Goal: Task Accomplishment & Management: Complete application form

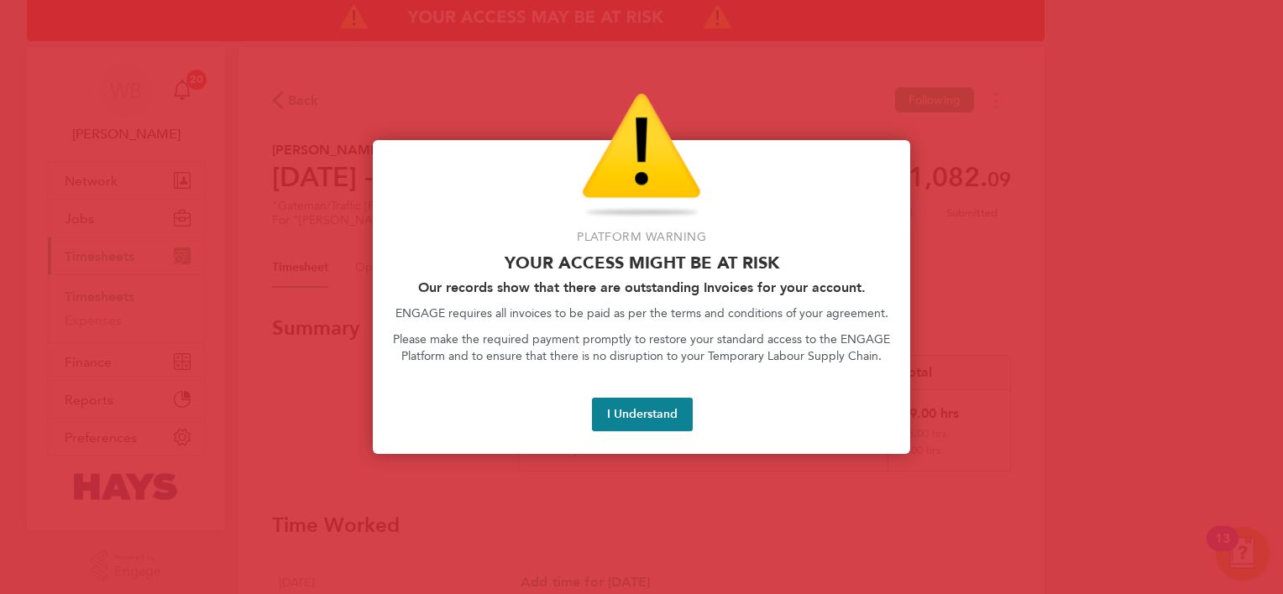
scroll to position [672, 0]
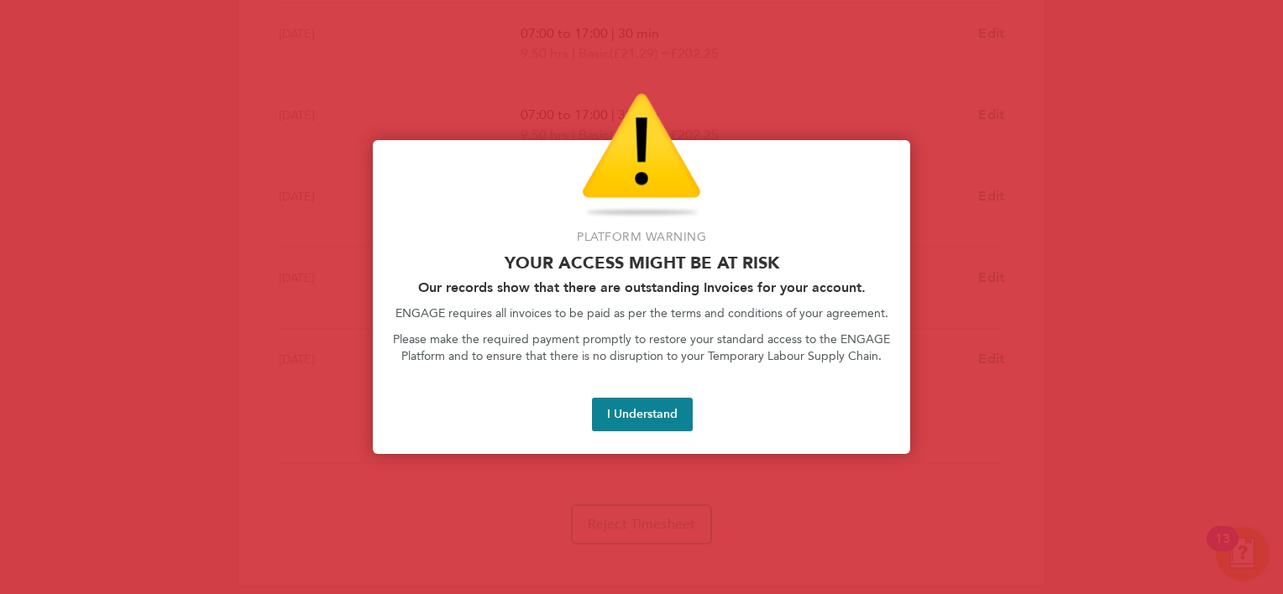
click at [646, 401] on button "I Understand" at bounding box center [642, 415] width 101 height 34
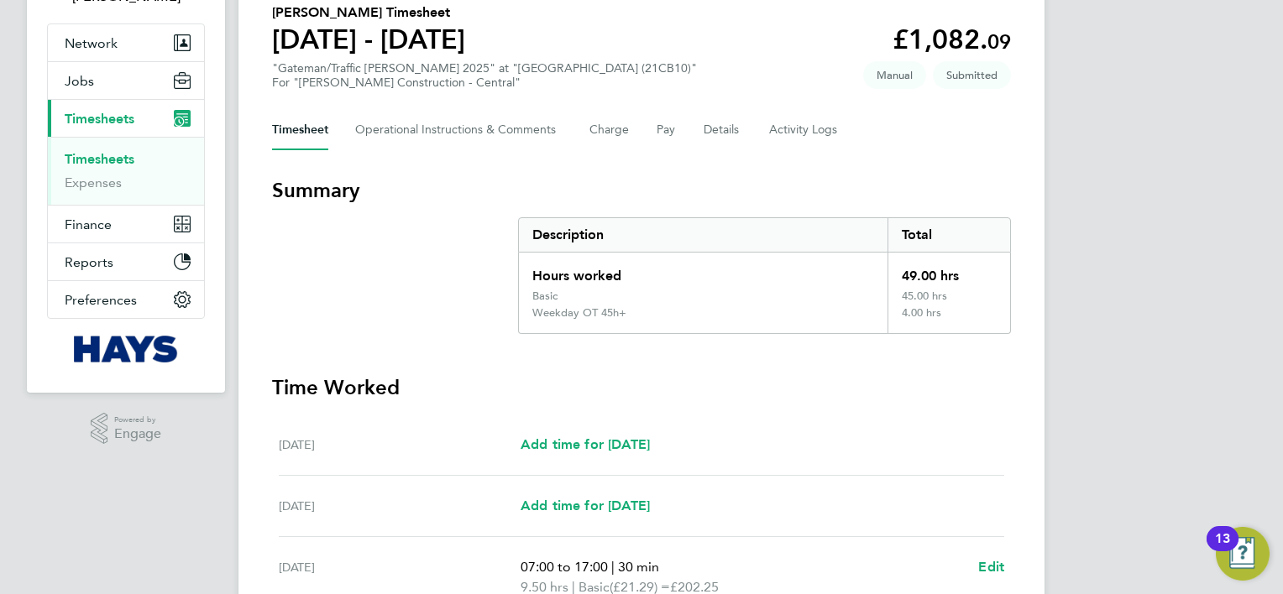
scroll to position [0, 0]
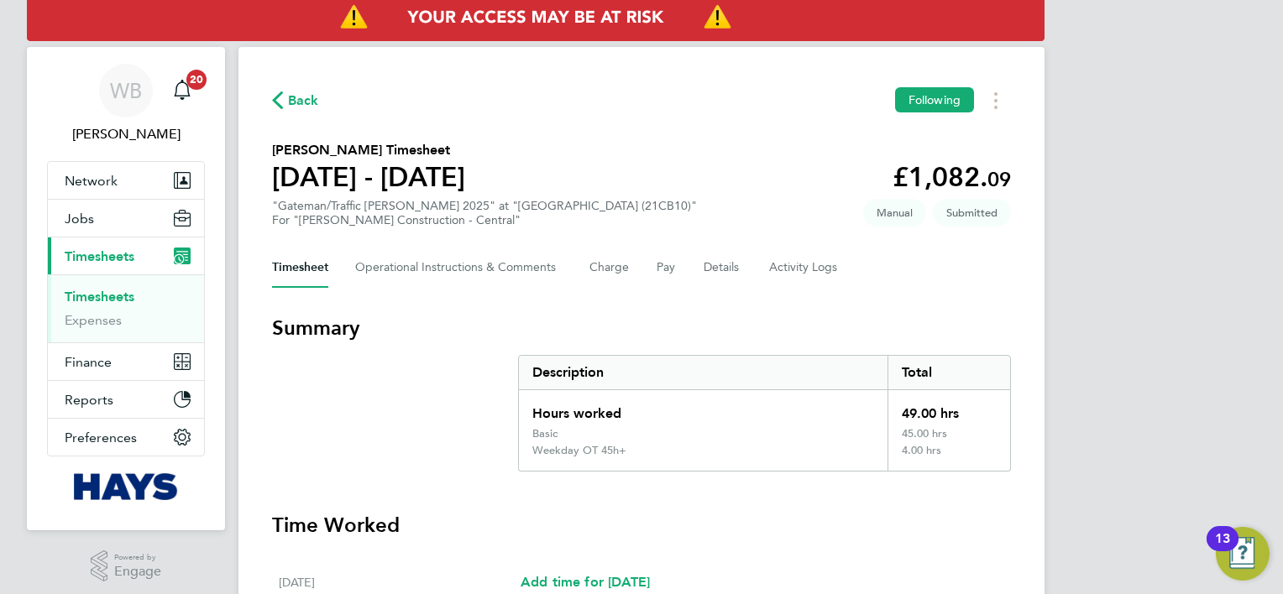
click at [123, 299] on link "Timesheets" at bounding box center [100, 297] width 70 height 16
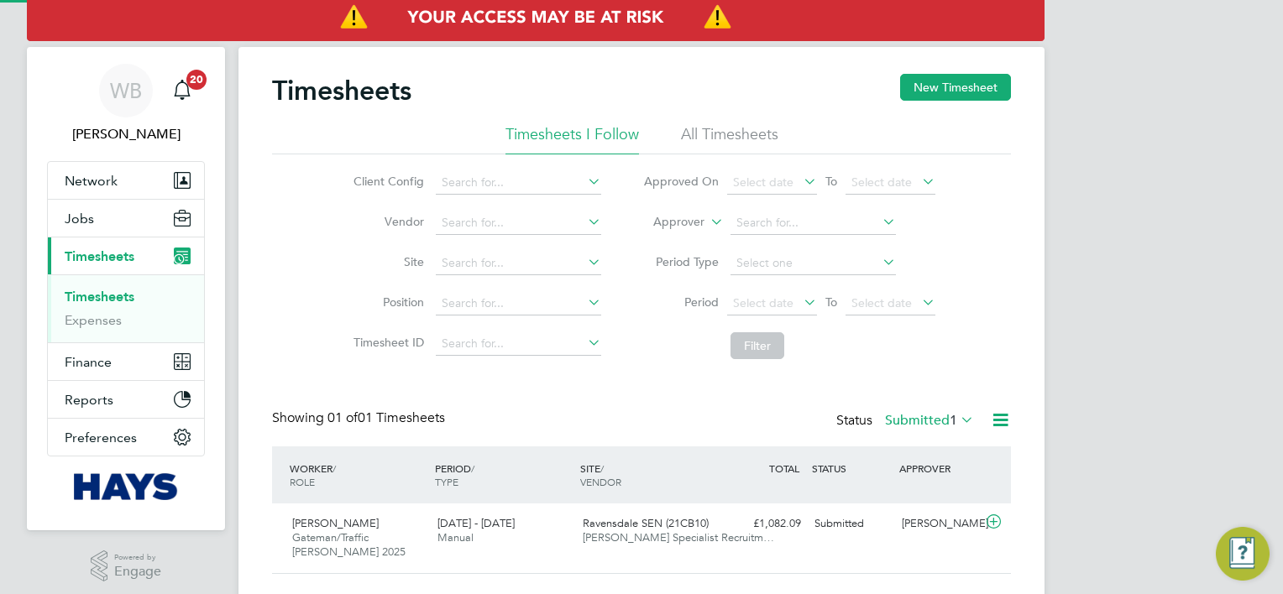
scroll to position [42, 146]
click at [973, 88] on button "New Timesheet" at bounding box center [955, 87] width 111 height 27
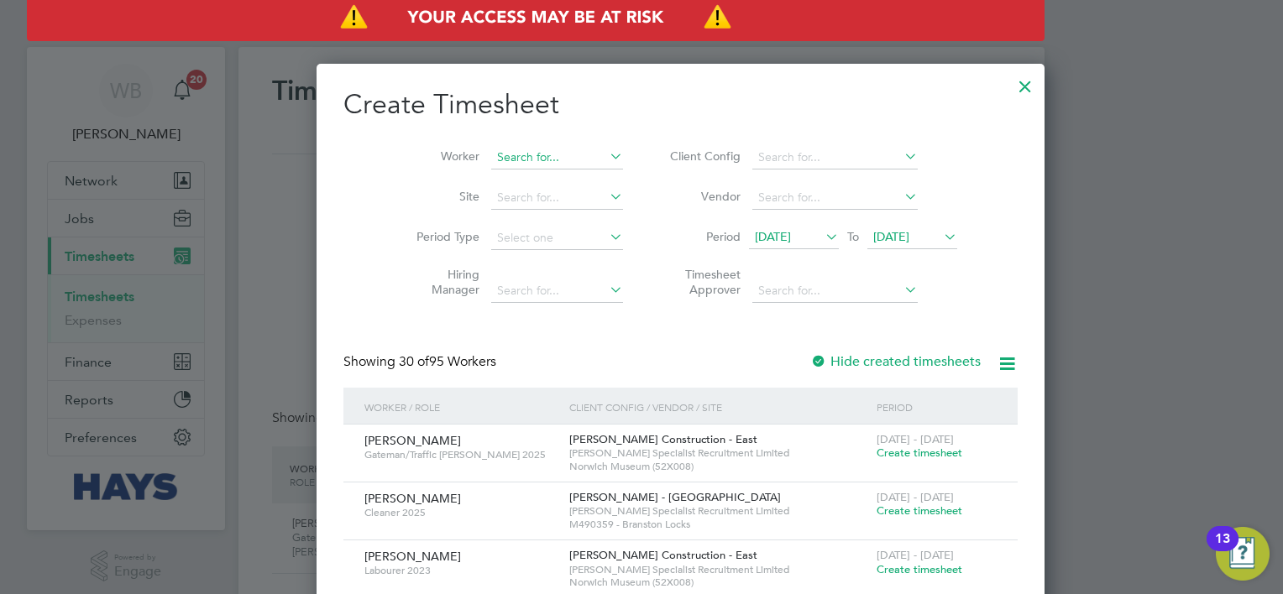
scroll to position [2882, 650]
click at [491, 156] on input at bounding box center [557, 158] width 132 height 24
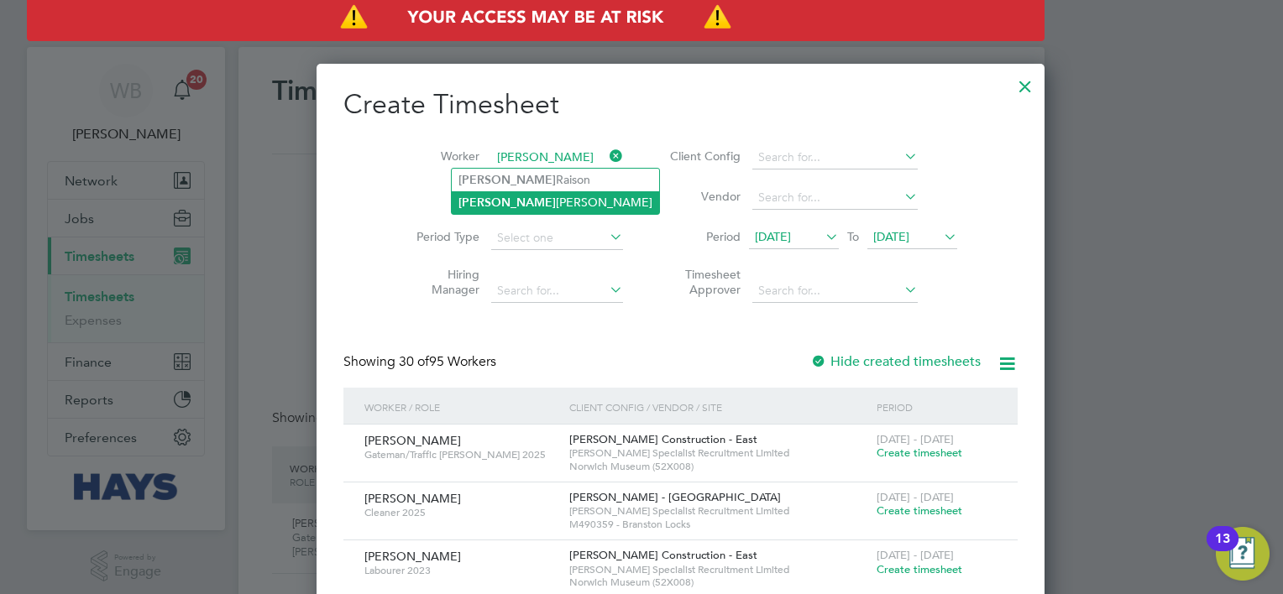
click at [516, 201] on li "[DATE][PERSON_NAME]" at bounding box center [555, 202] width 207 height 23
type input "[DATE][PERSON_NAME]"
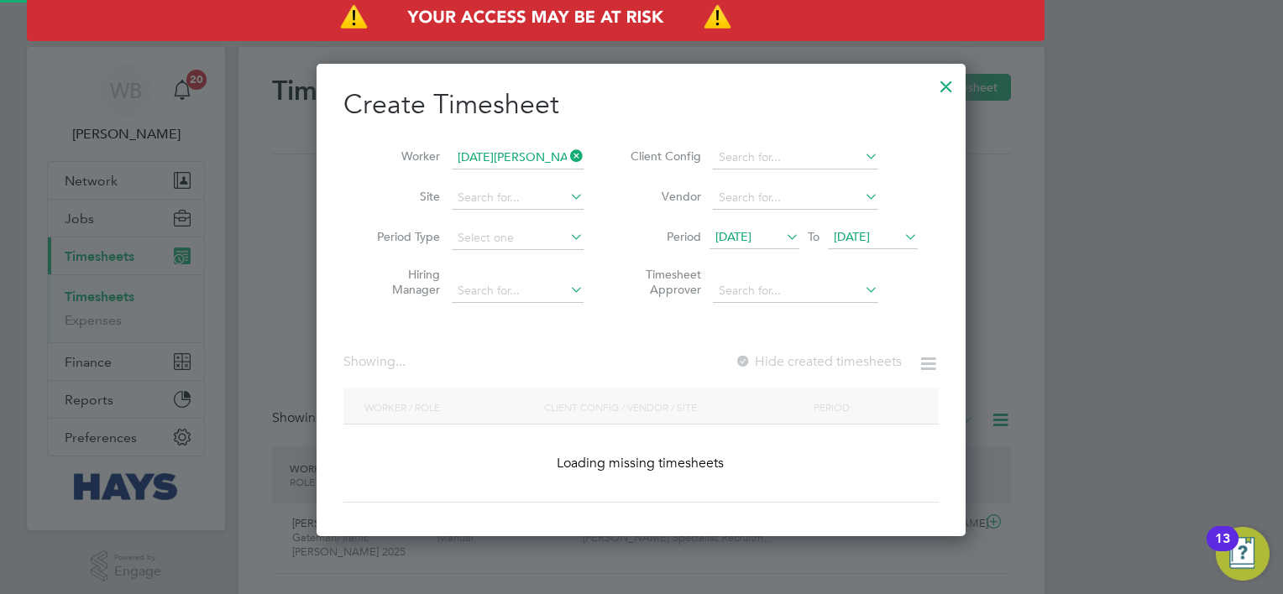
scroll to position [452, 650]
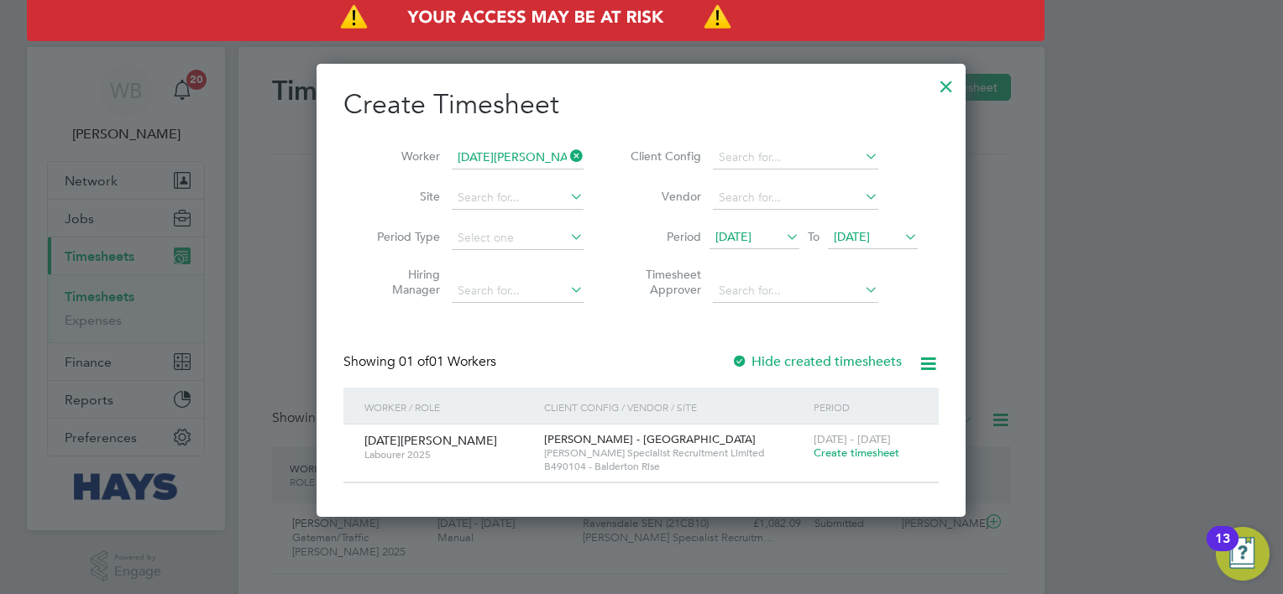
click at [863, 453] on span "Create timesheet" at bounding box center [856, 453] width 86 height 14
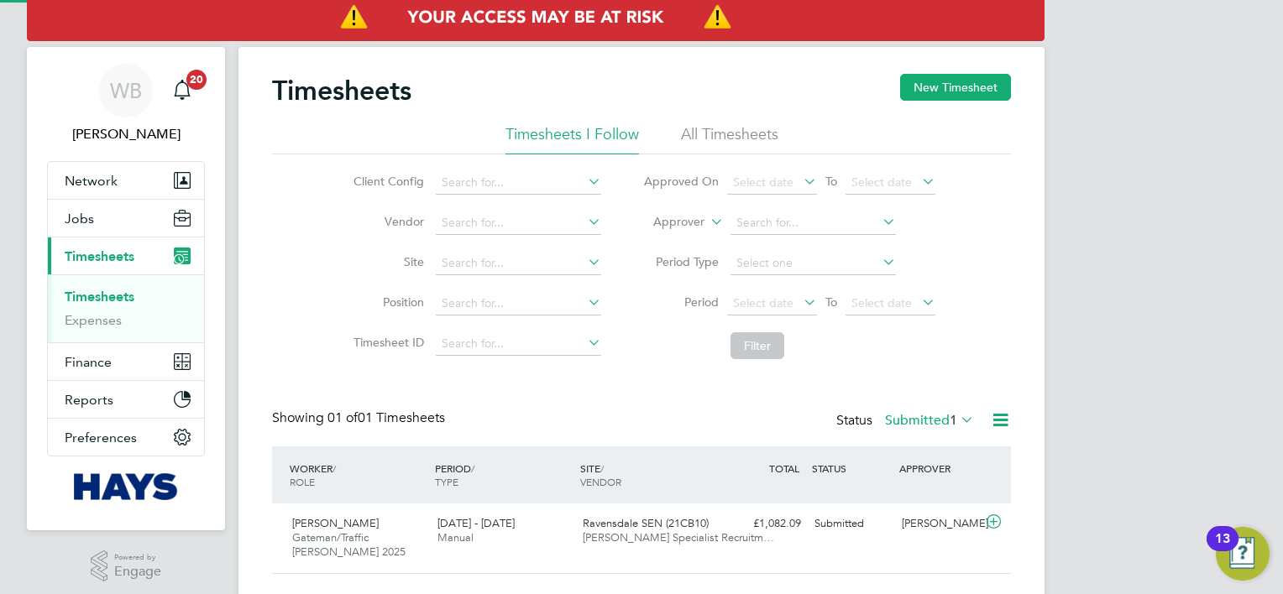
scroll to position [42, 146]
click at [974, 80] on button "New Timesheet" at bounding box center [955, 87] width 111 height 27
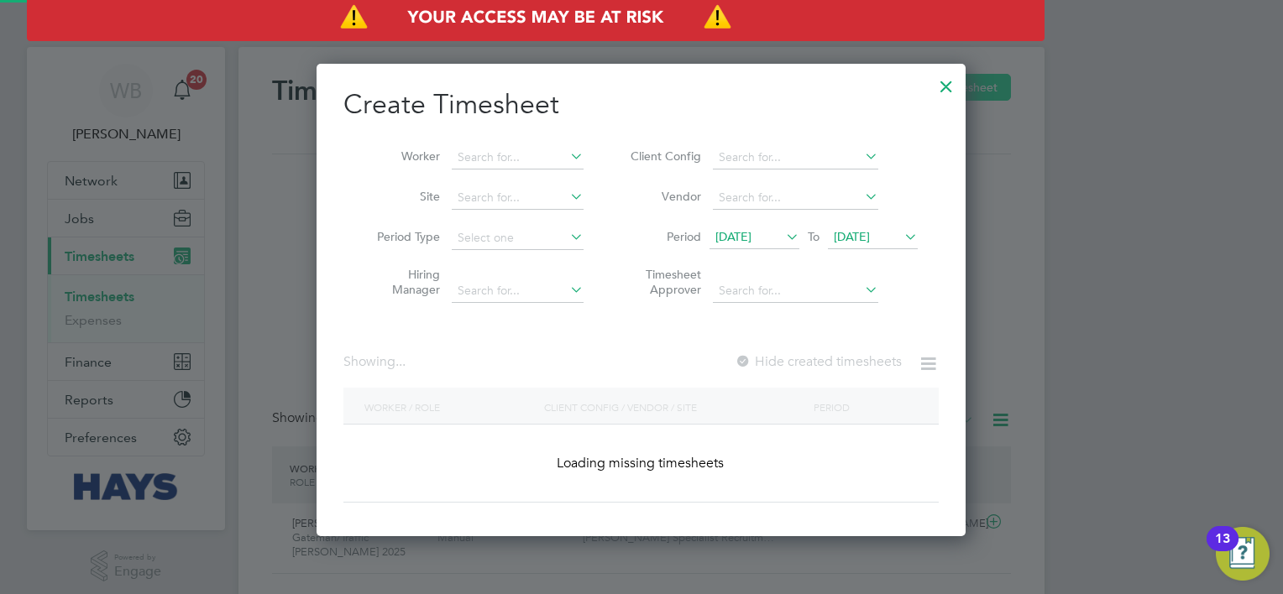
scroll to position [2882, 650]
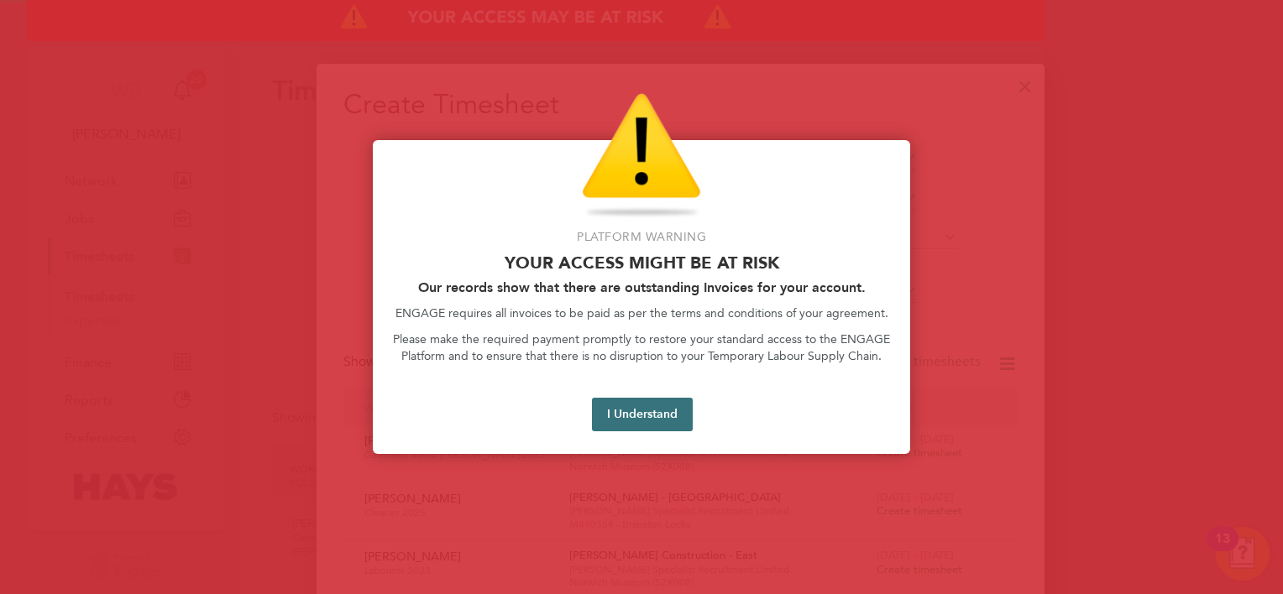
click at [635, 410] on button "I Understand" at bounding box center [642, 415] width 101 height 34
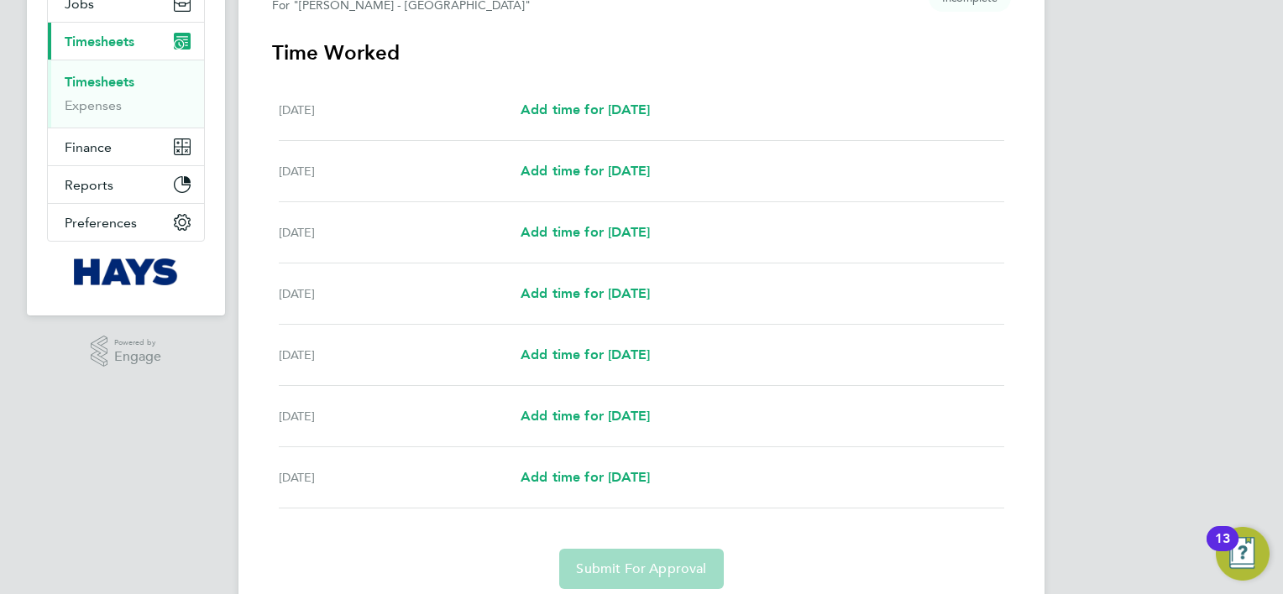
scroll to position [215, 0]
click at [593, 235] on span "Add time for [DATE]" at bounding box center [584, 232] width 129 height 16
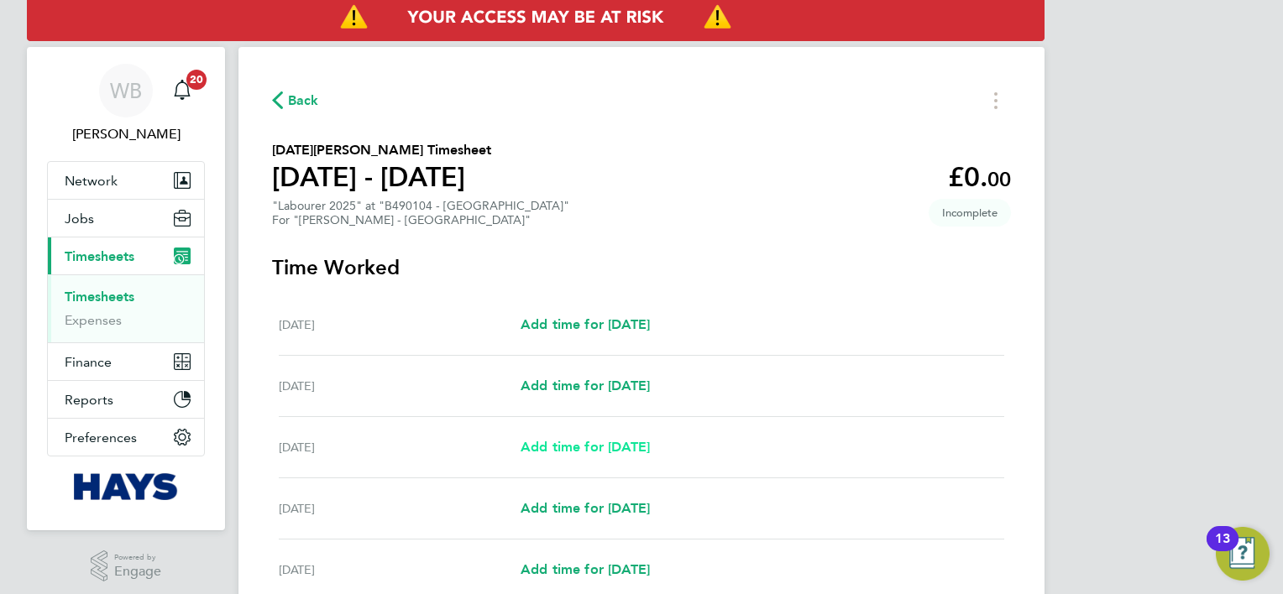
select select "30"
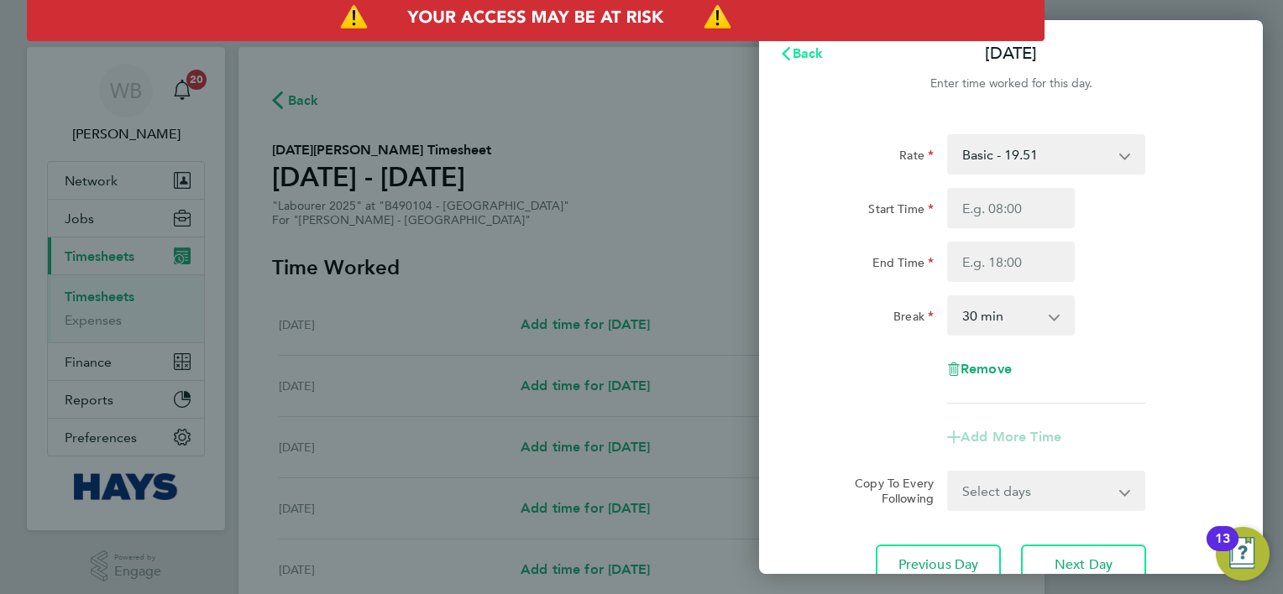
click at [800, 57] on span "Back" at bounding box center [807, 53] width 31 height 16
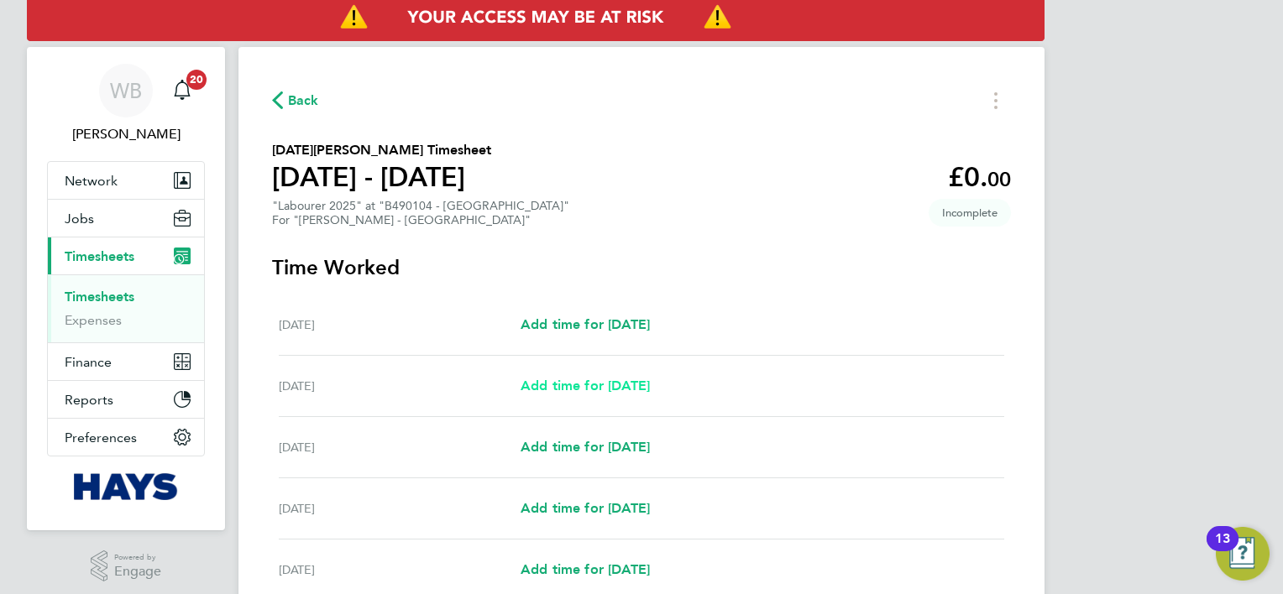
click at [614, 376] on link "Add time for [DATE]" at bounding box center [584, 386] width 129 height 20
select select "30"
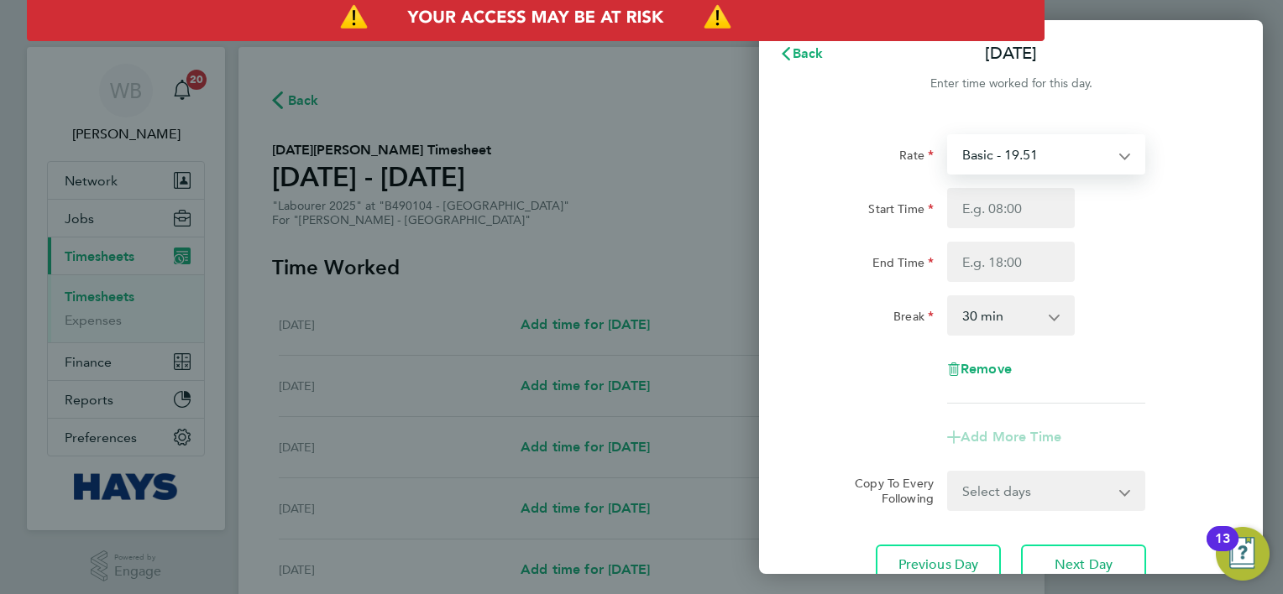
click at [991, 155] on select "Basic - 19.51 Weekday OT 39h+ - 28.12 Sat first 4h - 28.12 Sat after 4h - 36.73…" at bounding box center [1036, 154] width 175 height 37
select select "30"
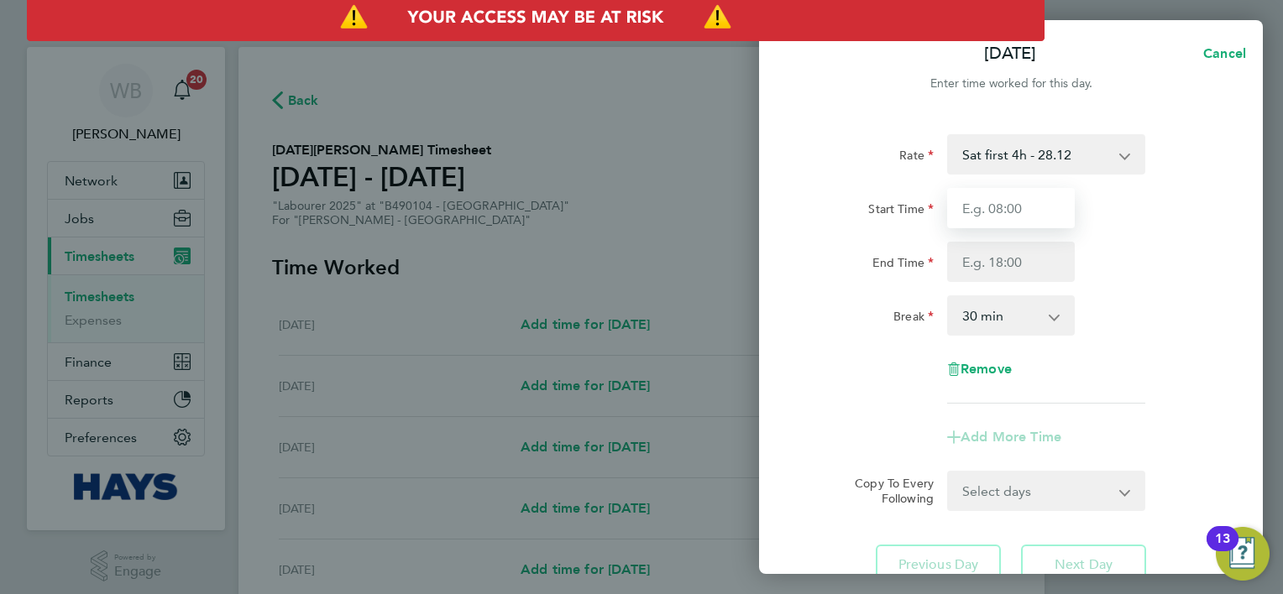
click at [1004, 217] on input "Start Time" at bounding box center [1011, 208] width 128 height 40
type input "08:00"
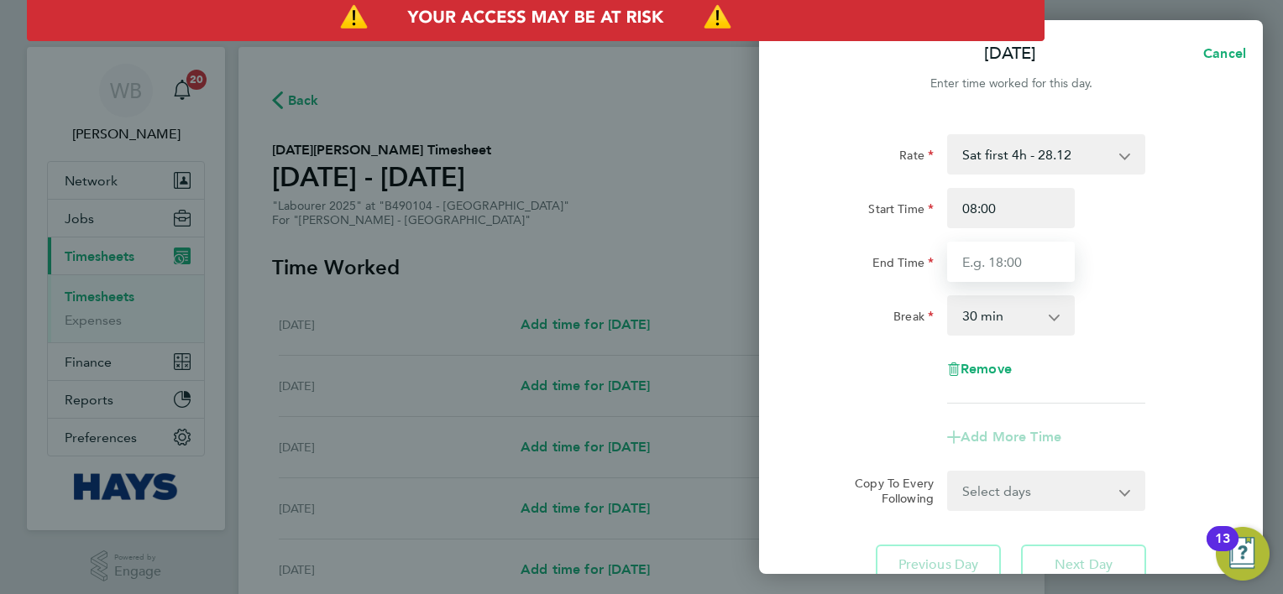
click at [1022, 278] on input "End Time" at bounding box center [1011, 262] width 128 height 40
click at [1218, 57] on span "Cancel" at bounding box center [1222, 53] width 48 height 16
select select "30"
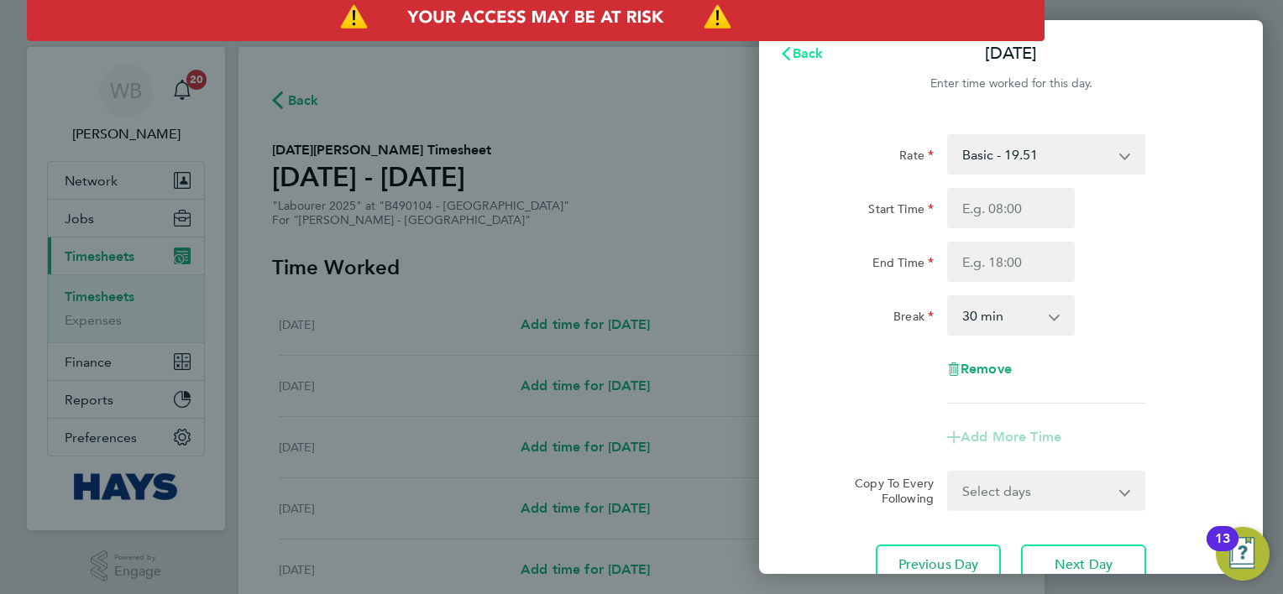
click at [789, 58] on icon "button" at bounding box center [785, 53] width 13 height 13
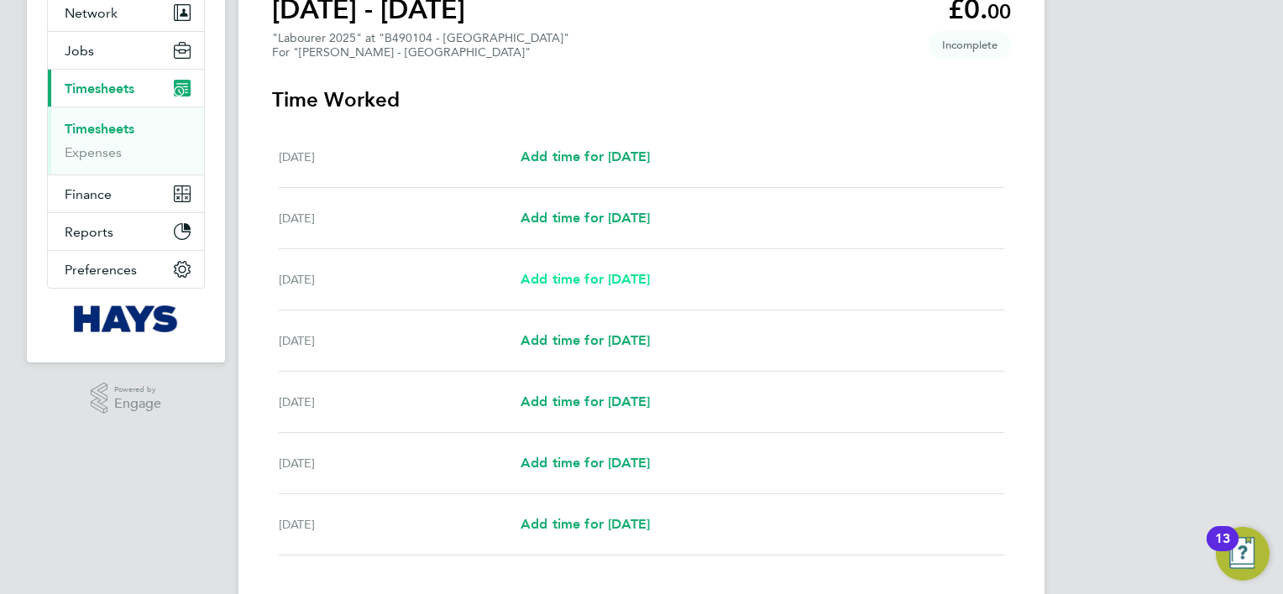
scroll to position [252, 0]
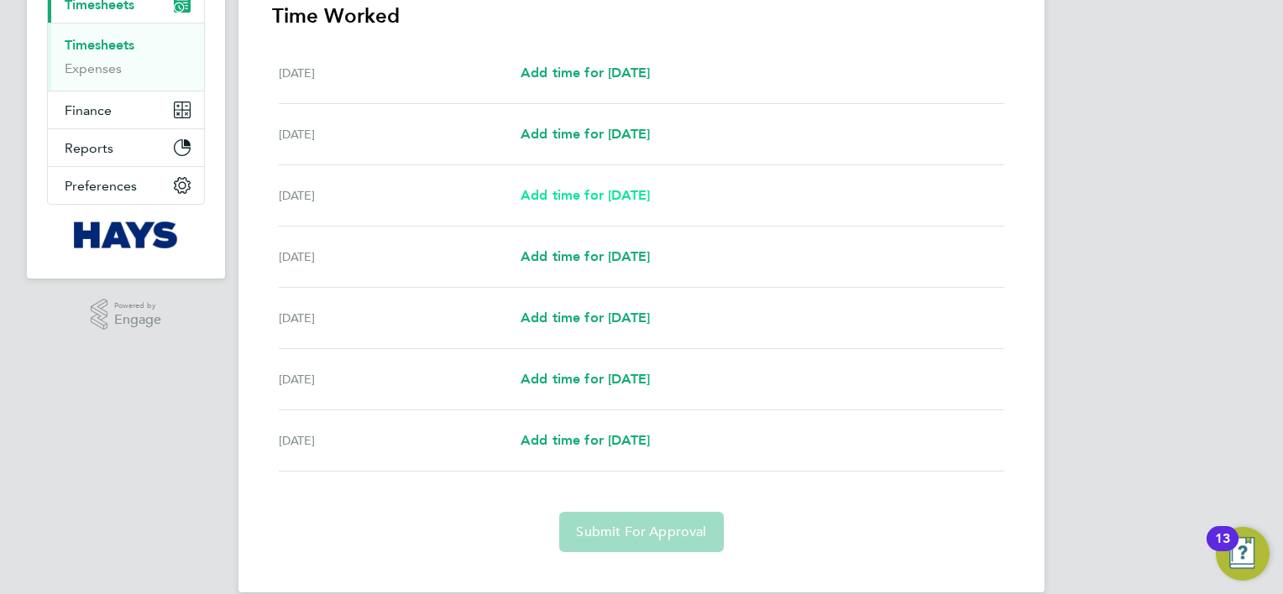
click at [648, 191] on span "Add time for [DATE]" at bounding box center [584, 195] width 129 height 16
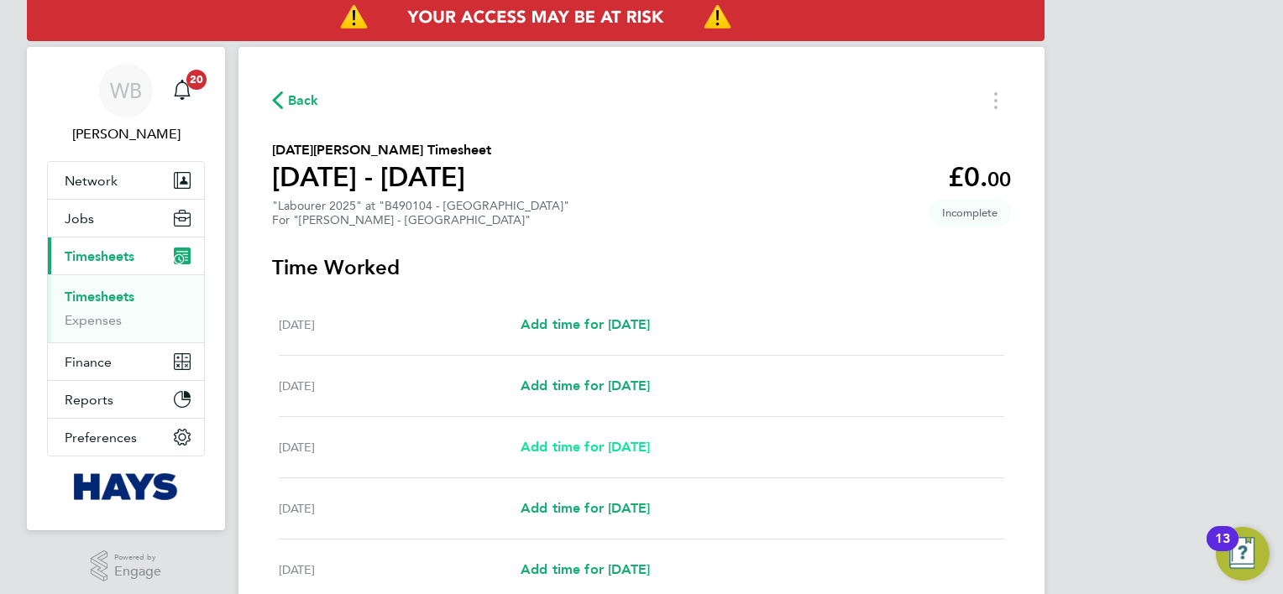
select select "30"
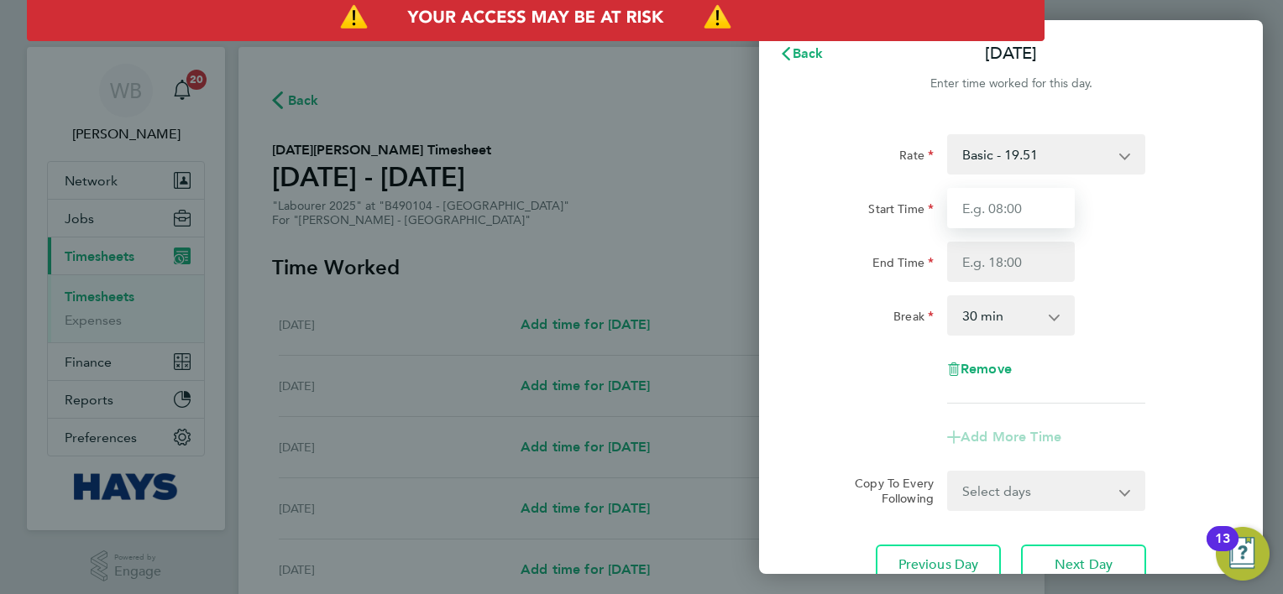
click at [1052, 212] on input "Start Time" at bounding box center [1011, 208] width 128 height 40
type input "07:00"
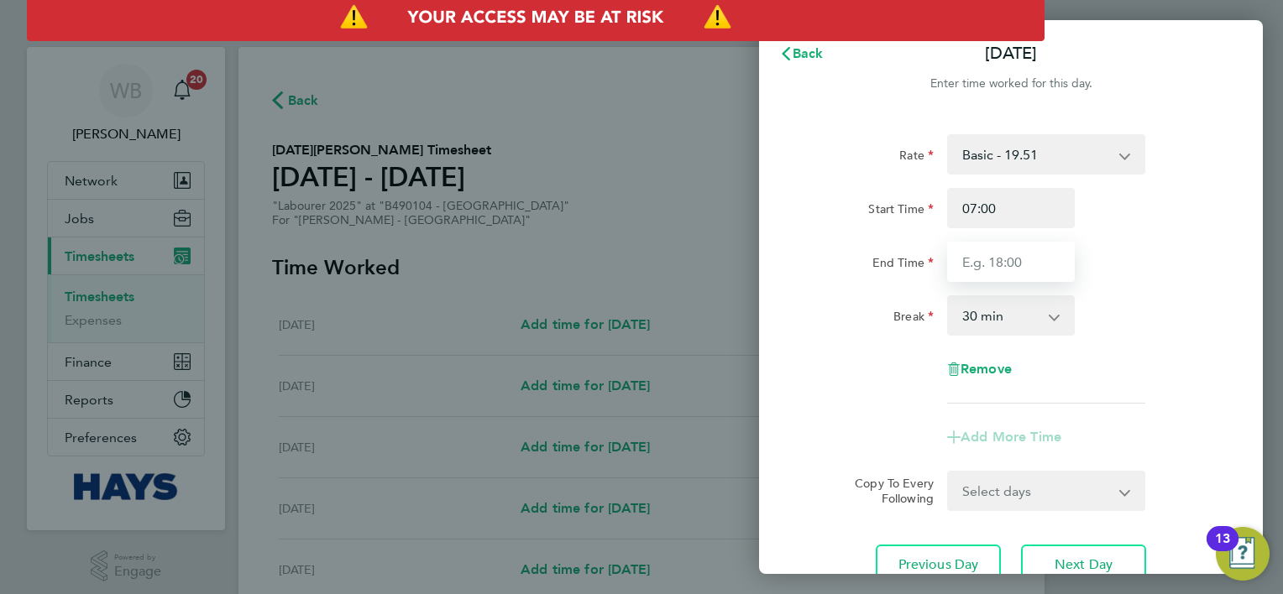
click at [1041, 272] on input "End Time" at bounding box center [1011, 262] width 128 height 40
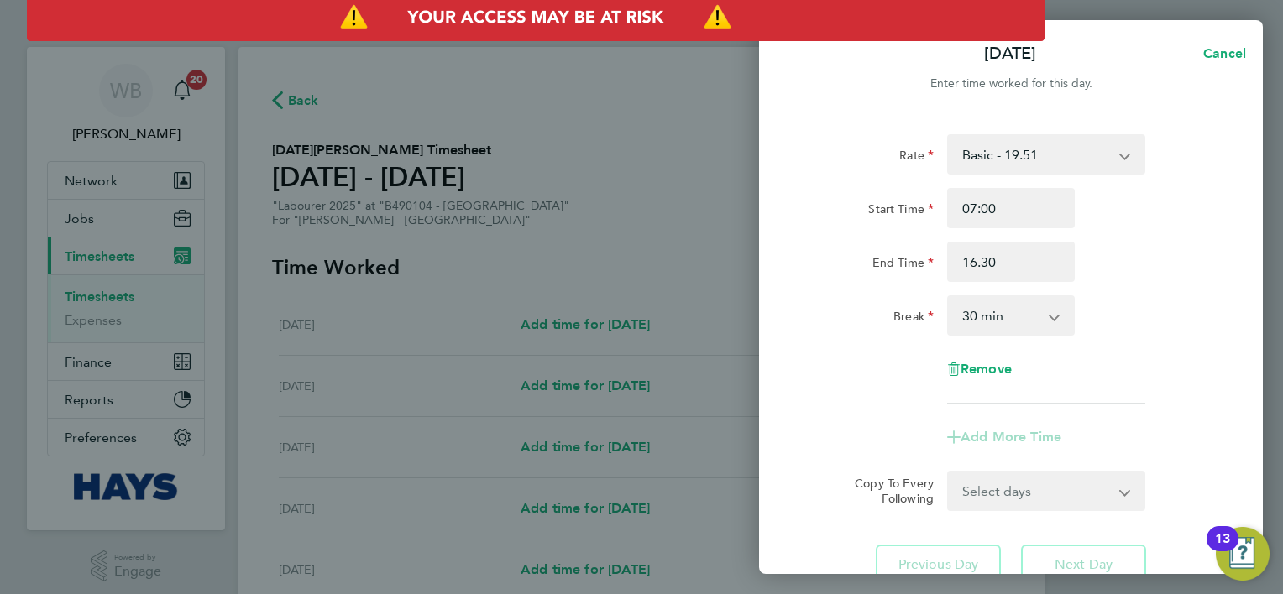
type input "16:30"
click at [1167, 325] on div "Break 0 min 15 min 30 min 45 min 60 min 75 min 90 min" at bounding box center [1010, 315] width 423 height 40
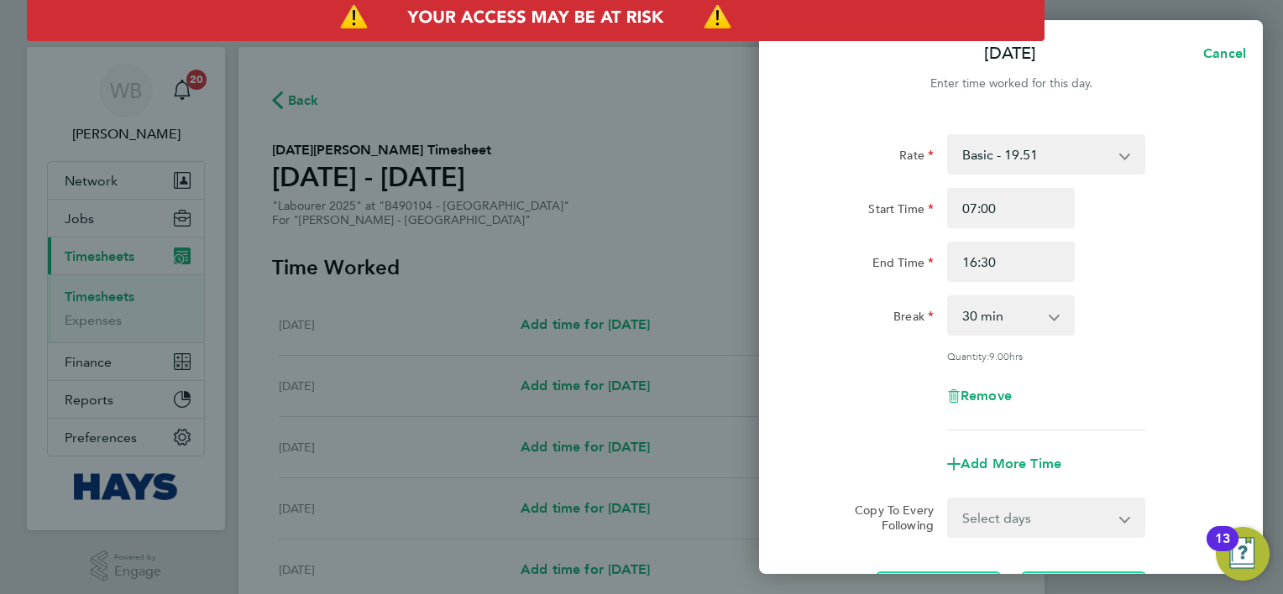
drag, startPoint x: 1085, startPoint y: 529, endPoint x: 1081, endPoint y: 520, distance: 9.4
click at [1085, 529] on select "Select days Day [DATE] [DATE] [DATE] [DATE]" at bounding box center [1037, 517] width 176 height 37
select select "DAY"
click at [949, 499] on select "Select days Day [DATE] [DATE] [DATE] [DATE]" at bounding box center [1037, 517] width 176 height 37
select select "[DATE]"
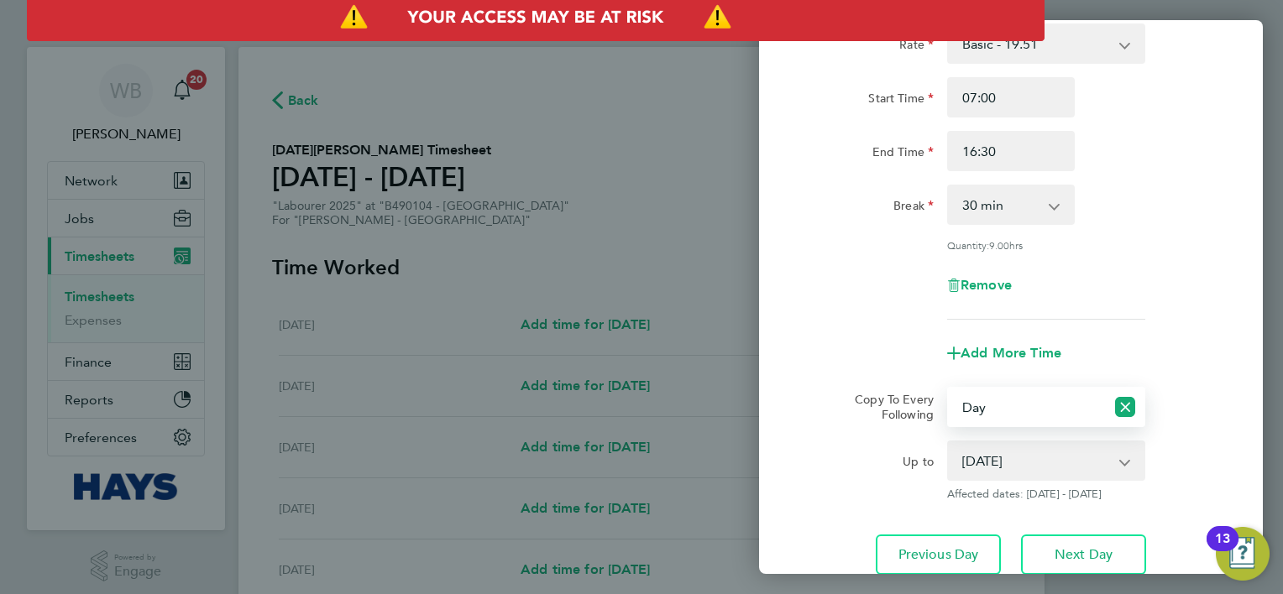
scroll to position [237, 0]
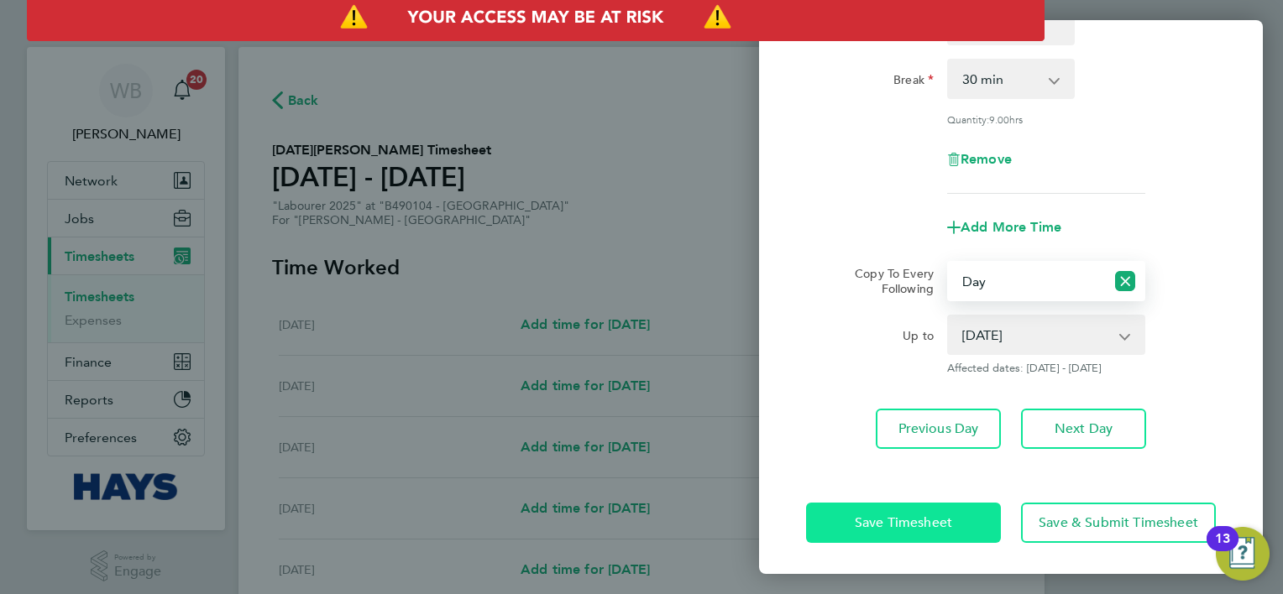
click at [905, 525] on span "Save Timesheet" at bounding box center [903, 523] width 97 height 17
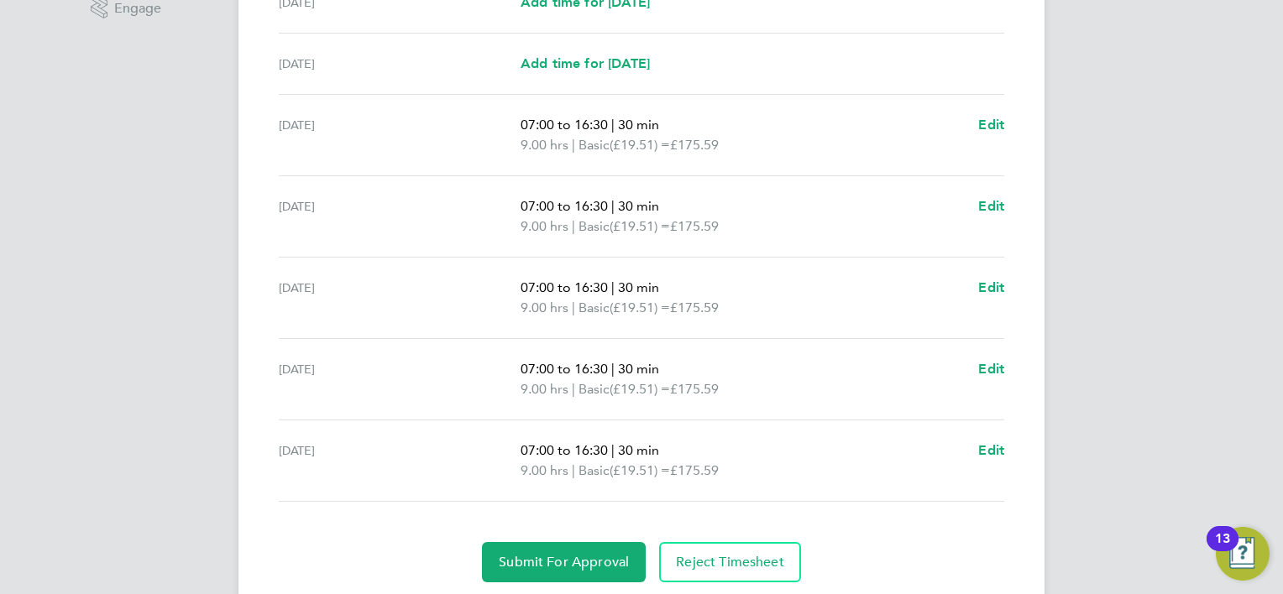
scroll to position [616, 0]
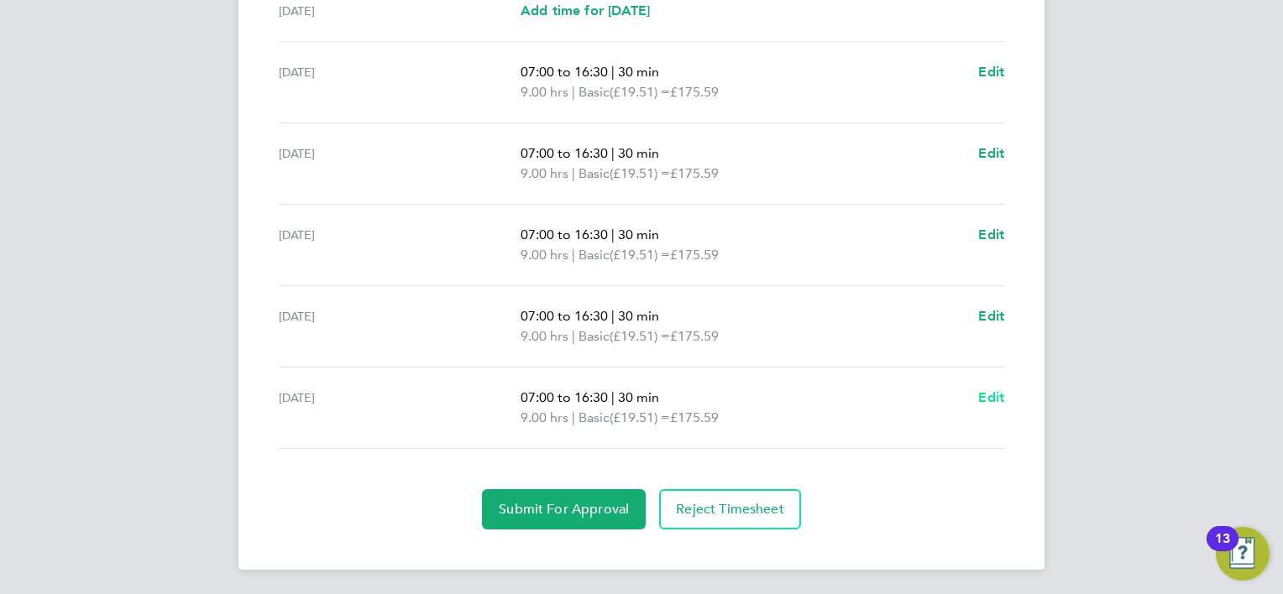
click at [997, 395] on span "Edit" at bounding box center [991, 397] width 26 height 16
select select "30"
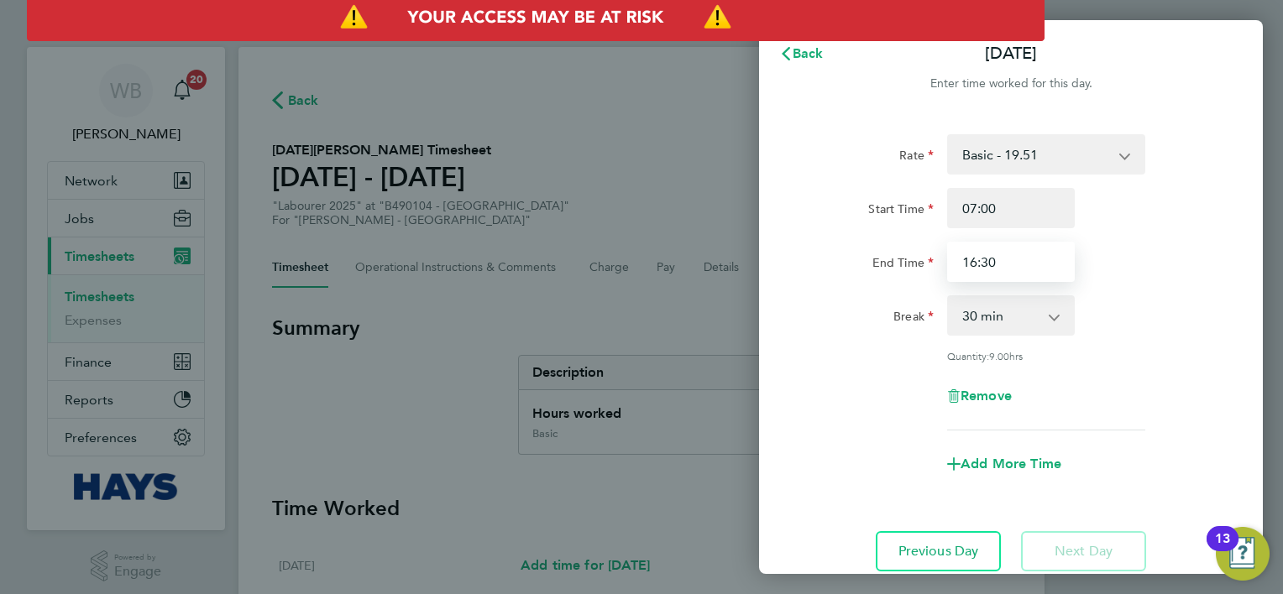
drag, startPoint x: 981, startPoint y: 264, endPoint x: 675, endPoint y: 264, distance: 306.4
click at [675, 264] on div "Back [DATE] Enter time worked for this day. Rate Basic - 19.51 Weekday OT 39h+ …" at bounding box center [641, 297] width 1283 height 594
type input "10:30"
click at [1202, 392] on div "Remove" at bounding box center [1010, 396] width 423 height 40
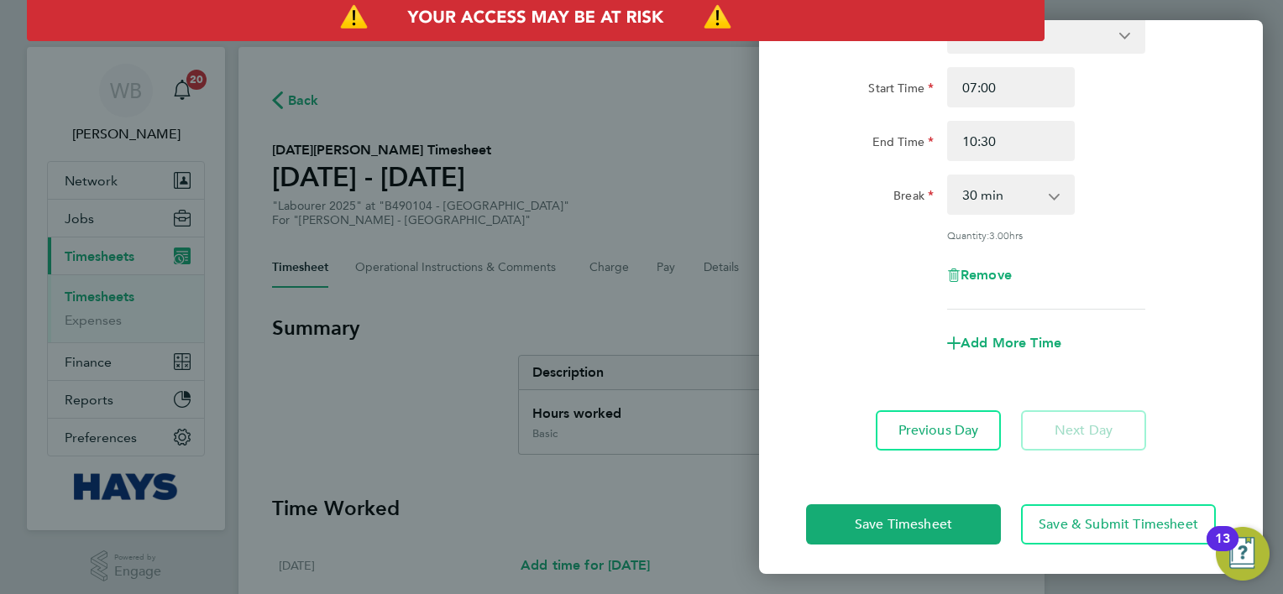
scroll to position [123, 0]
drag, startPoint x: 1007, startPoint y: 356, endPoint x: 993, endPoint y: 319, distance: 39.6
click at [1004, 353] on div "Add More Time" at bounding box center [1010, 342] width 141 height 40
click at [1011, 337] on span "Add More Time" at bounding box center [1010, 341] width 101 height 16
select select "null"
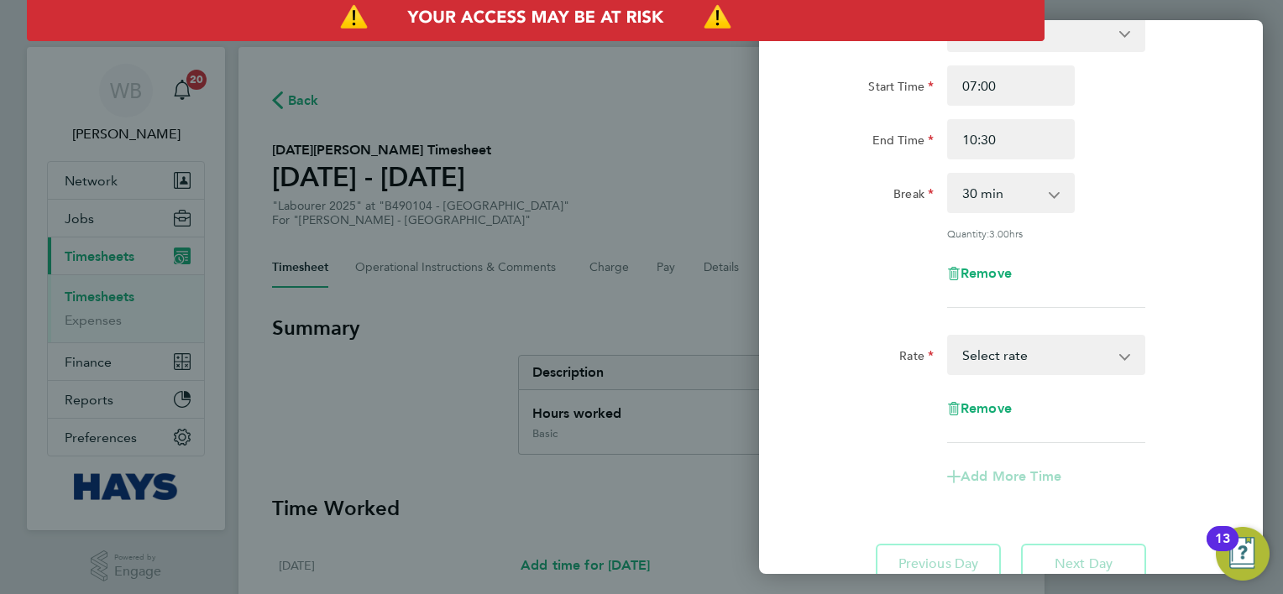
click at [1014, 355] on select "Basic - 19.51 Weekday OT 39h+ - 28.12 Sat first 4h - 28.12 Sat after 4h - 36.73…" at bounding box center [1036, 355] width 175 height 37
select select "30"
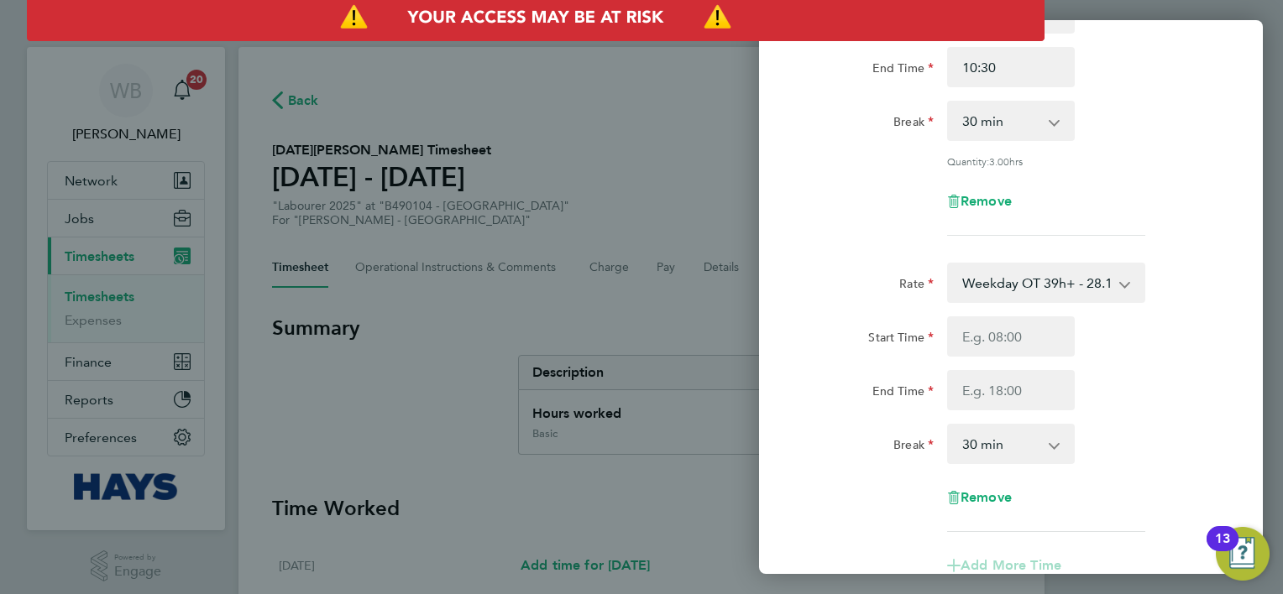
scroll to position [374, 0]
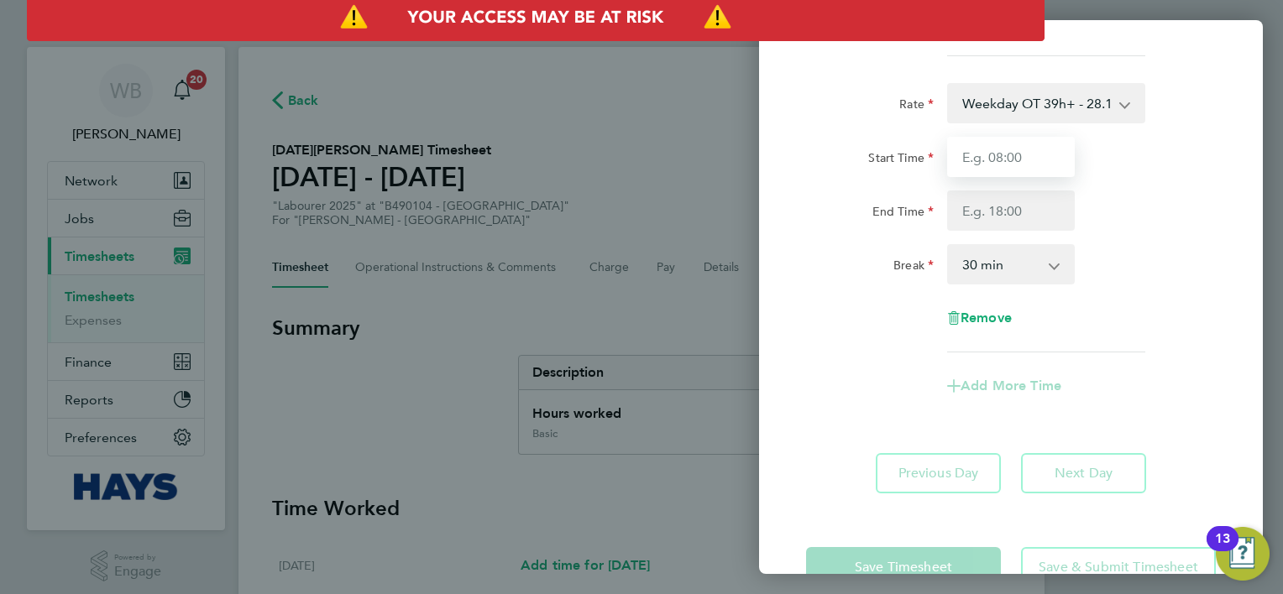
click at [1026, 157] on input "Start Time" at bounding box center [1011, 157] width 128 height 40
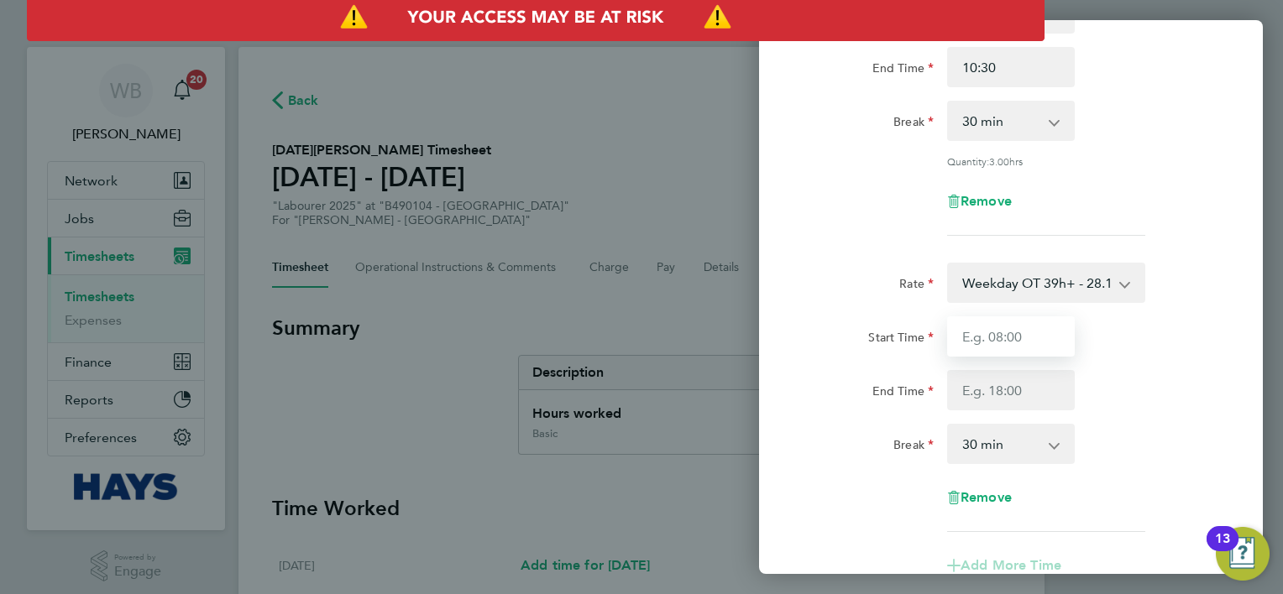
scroll to position [123, 0]
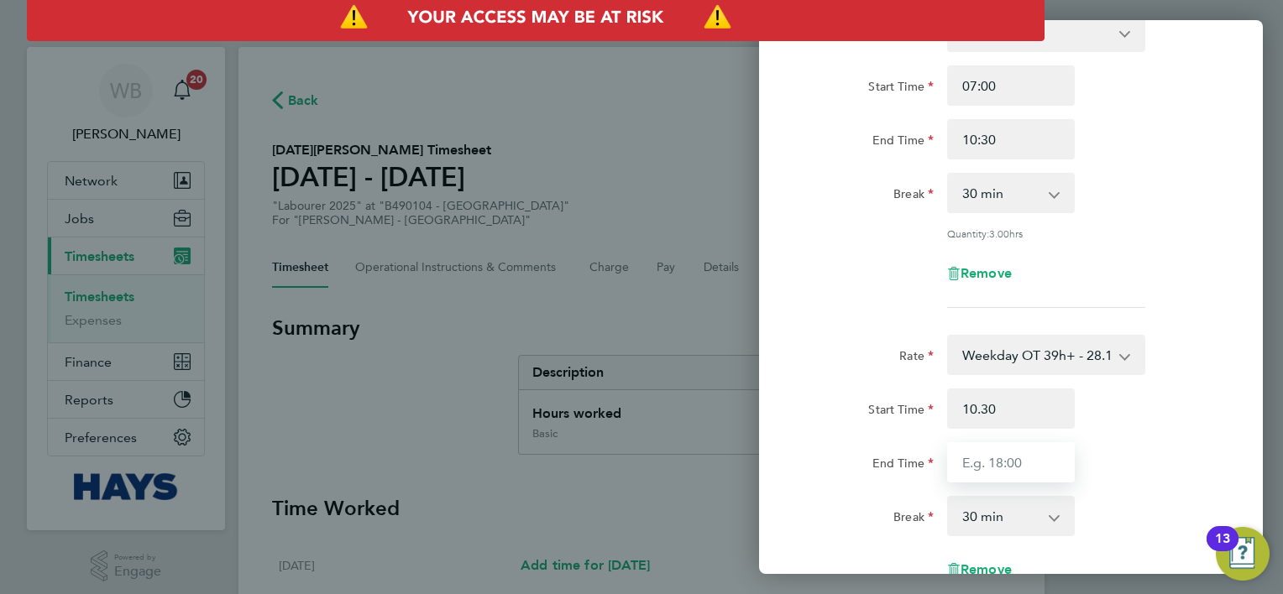
type input "10:30"
click at [1011, 472] on input "End Time" at bounding box center [1011, 462] width 128 height 40
type input "16:30"
click at [1145, 453] on div "End Time 16:30" at bounding box center [1010, 462] width 423 height 40
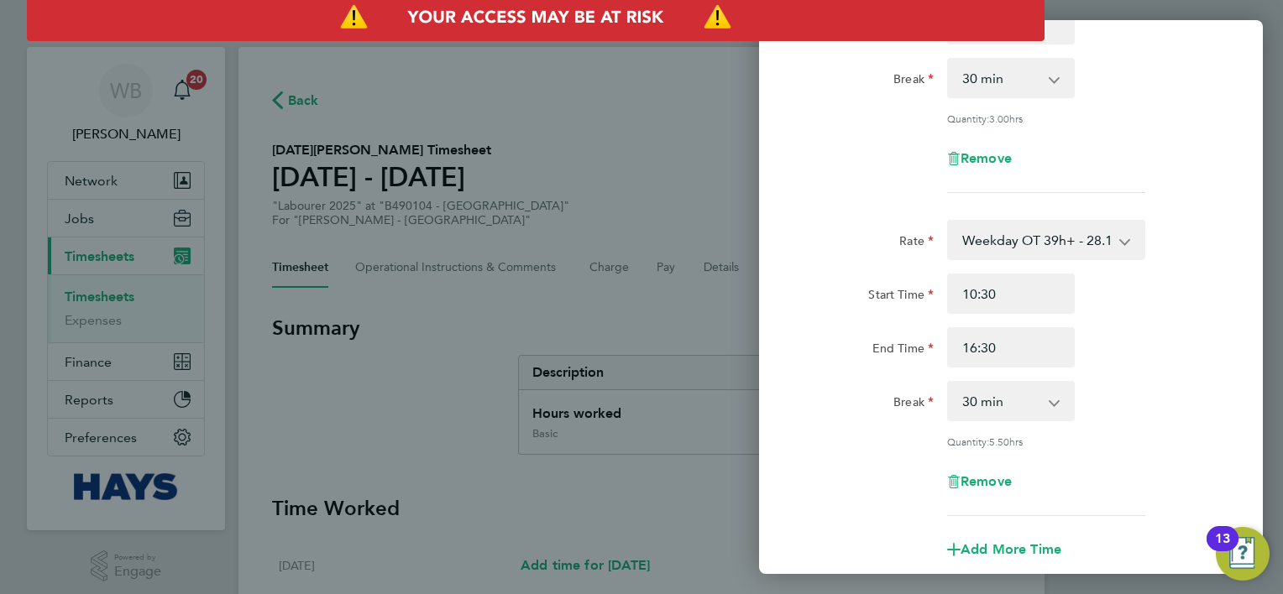
scroll to position [374, 0]
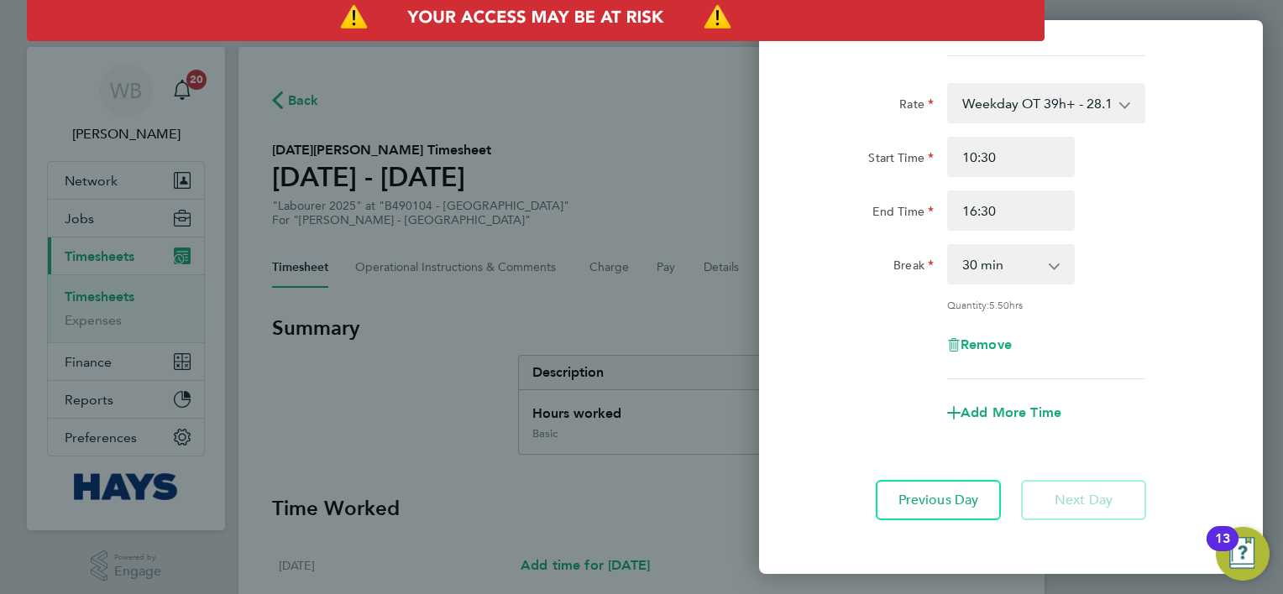
drag, startPoint x: 1034, startPoint y: 285, endPoint x: 1028, endPoint y: 275, distance: 11.7
click at [1031, 280] on div "Rate Weekday OT 39h+ - 28.12 Basic - 19.51 Sat first 4h - 28.12 Sat after 4h - …" at bounding box center [1011, 231] width 410 height 296
click at [1022, 263] on select "0 min 15 min 30 min 45 min 60 min 75 min 90 min" at bounding box center [1001, 264] width 104 height 37
select select "0"
click at [949, 246] on select "0 min 15 min 30 min 45 min 60 min 75 min 90 min" at bounding box center [1001, 264] width 104 height 37
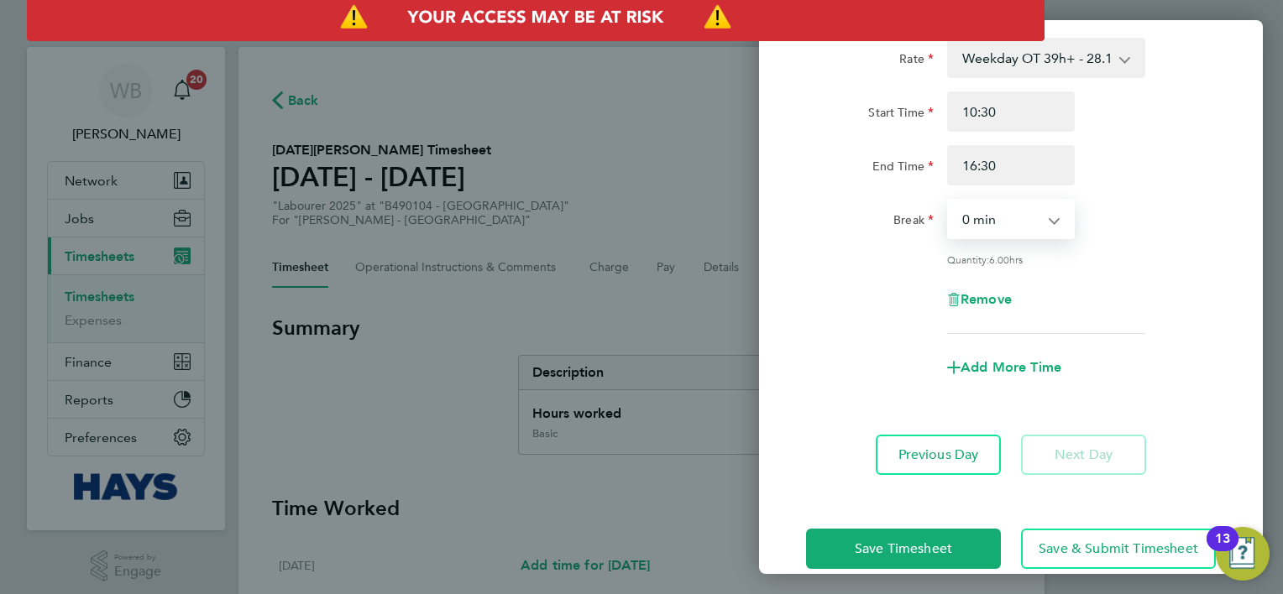
scroll to position [444, 0]
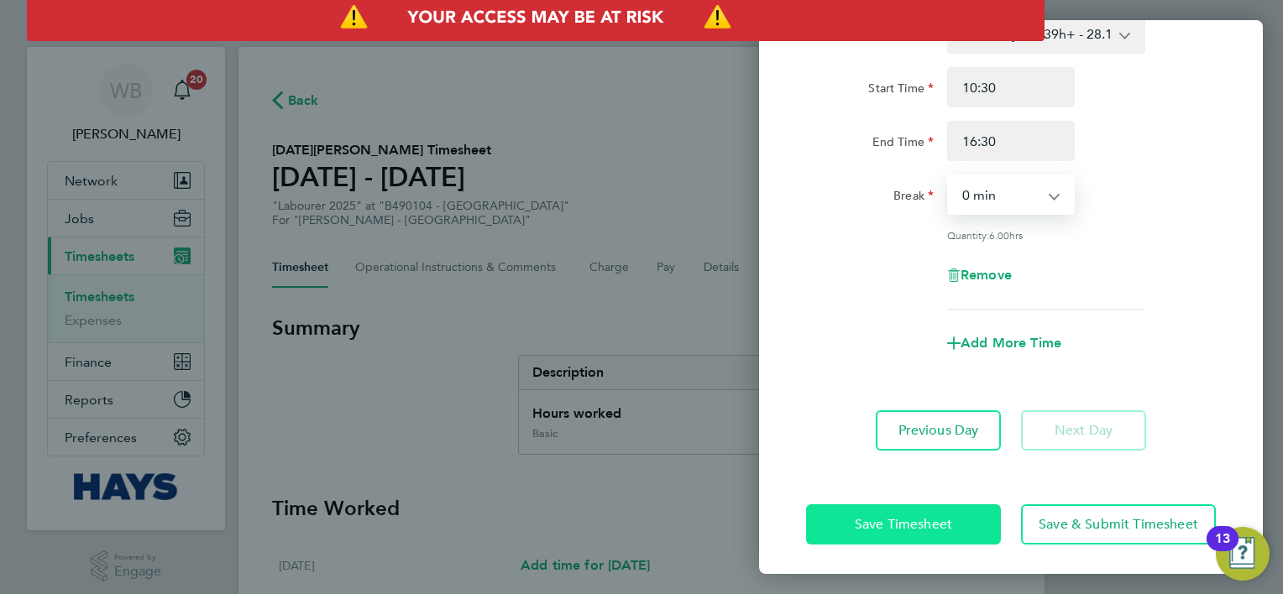
click at [921, 516] on span "Save Timesheet" at bounding box center [903, 524] width 97 height 17
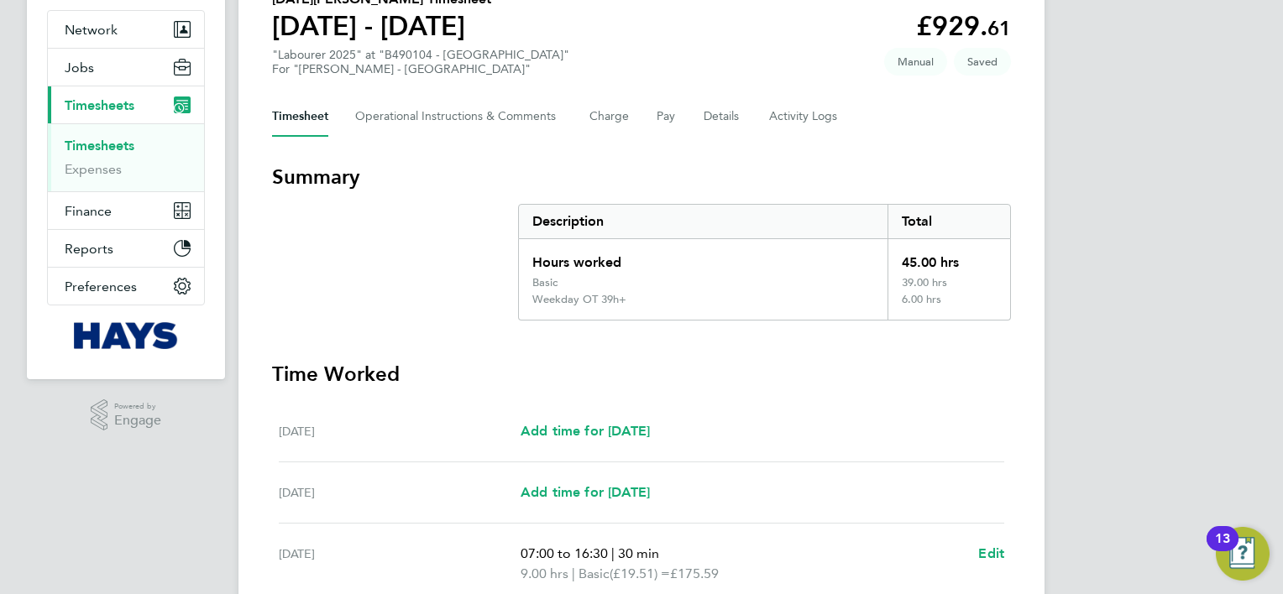
scroll to position [336, 0]
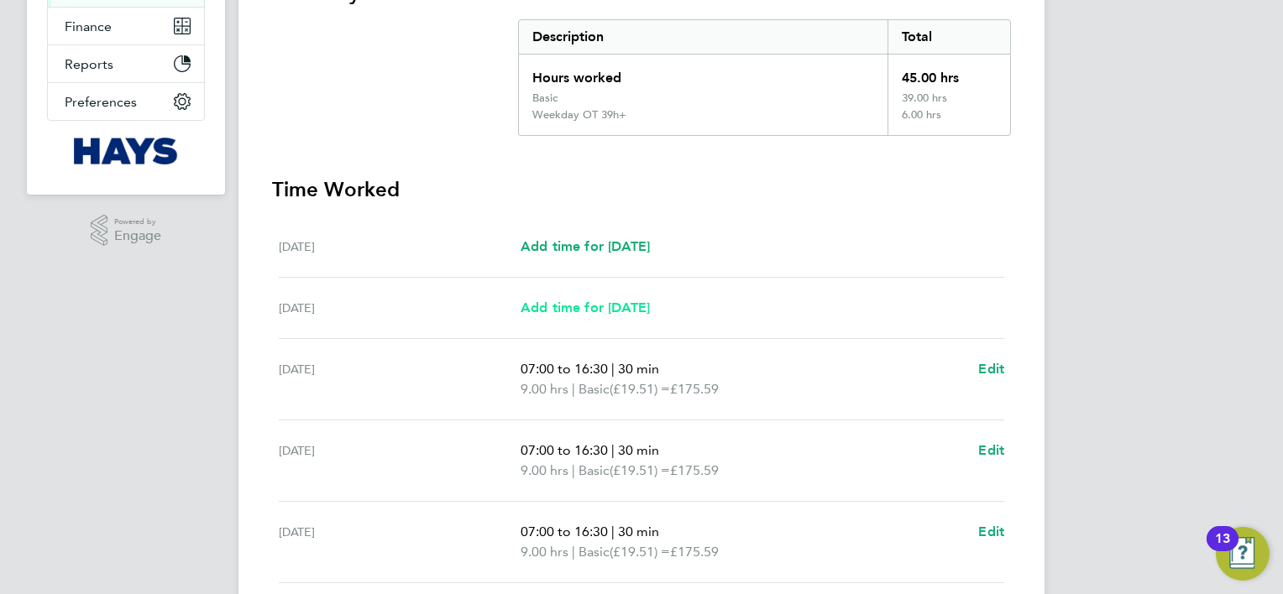
click at [650, 298] on link "Add time for [DATE]" at bounding box center [584, 308] width 129 height 20
select select "30"
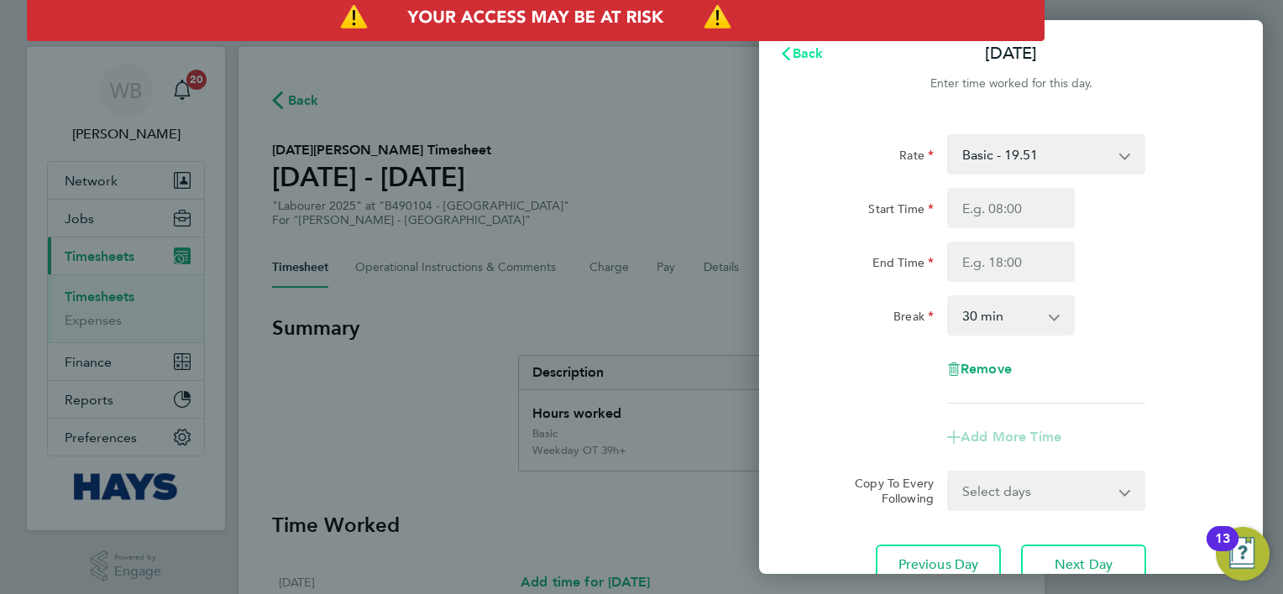
click at [817, 54] on span "Back" at bounding box center [807, 53] width 31 height 16
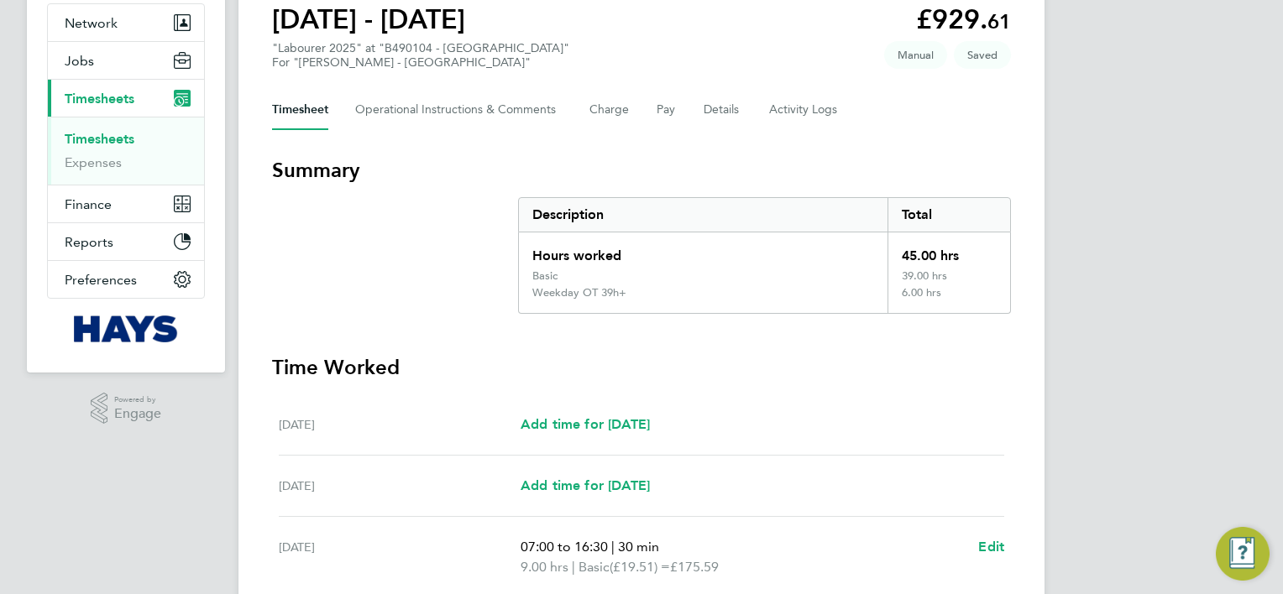
scroll to position [168, 0]
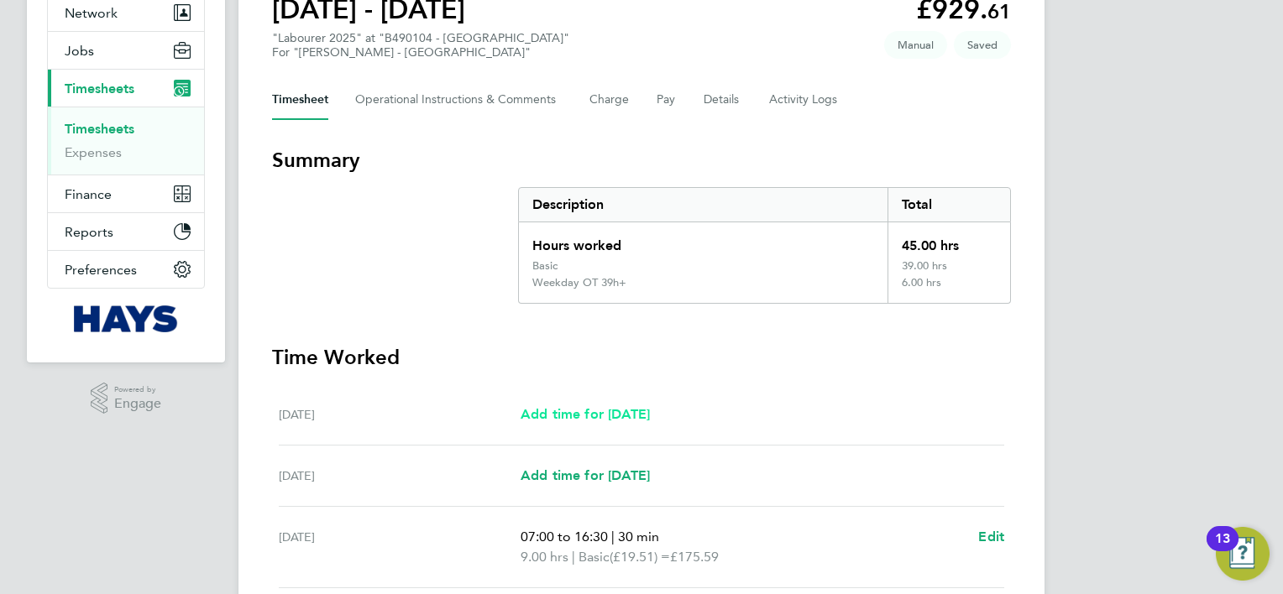
click at [650, 411] on span "Add time for [DATE]" at bounding box center [584, 414] width 129 height 16
select select "30"
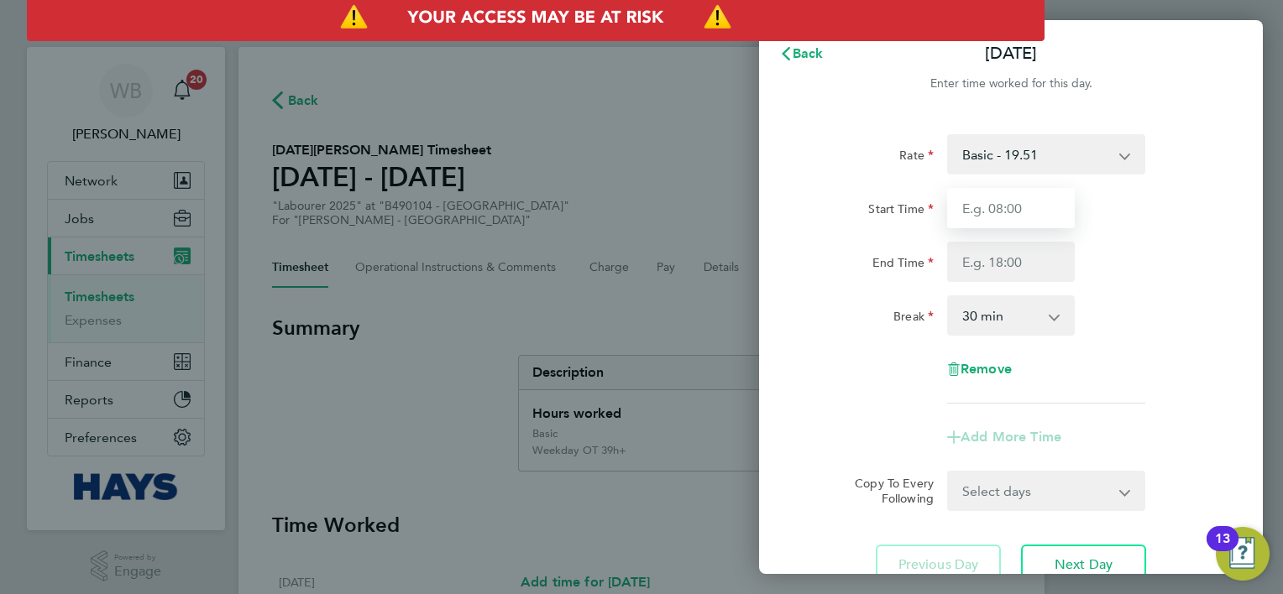
click at [1016, 208] on input "Start Time" at bounding box center [1011, 208] width 128 height 40
type input "07:00"
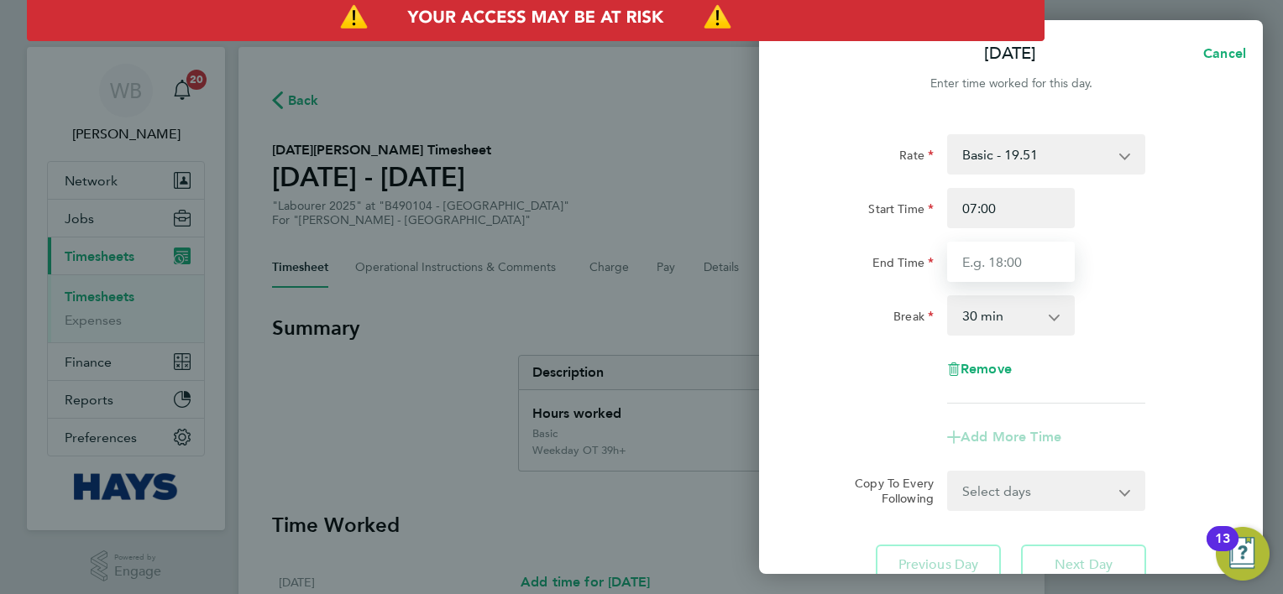
click at [1061, 265] on input "End Time" at bounding box center [1011, 262] width 128 height 40
type input "11:00"
click at [1040, 324] on select "0 min 15 min 30 min 45 min 60 min 75 min 90 min" at bounding box center [1001, 315] width 104 height 37
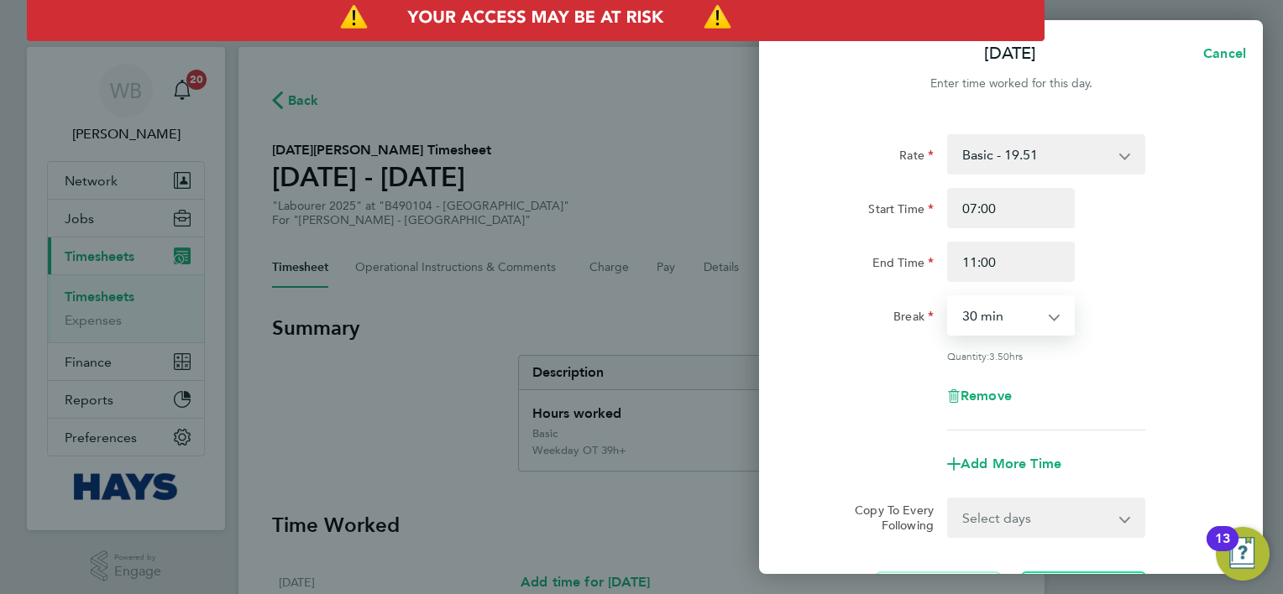
select select "0"
click at [949, 297] on select "0 min 15 min 30 min 45 min 60 min 75 min 90 min" at bounding box center [1001, 315] width 104 height 37
click at [1021, 481] on div "Add More Time" at bounding box center [1010, 464] width 141 height 40
click at [1097, 131] on div "Rate Basic - 19.51 Weekday OT 39h+ - 28.12 Sat first 4h - 28.12 Sat after 4h - …" at bounding box center [1011, 373] width 504 height 518
drag, startPoint x: 1097, startPoint y: 144, endPoint x: 1090, endPoint y: 168, distance: 24.7
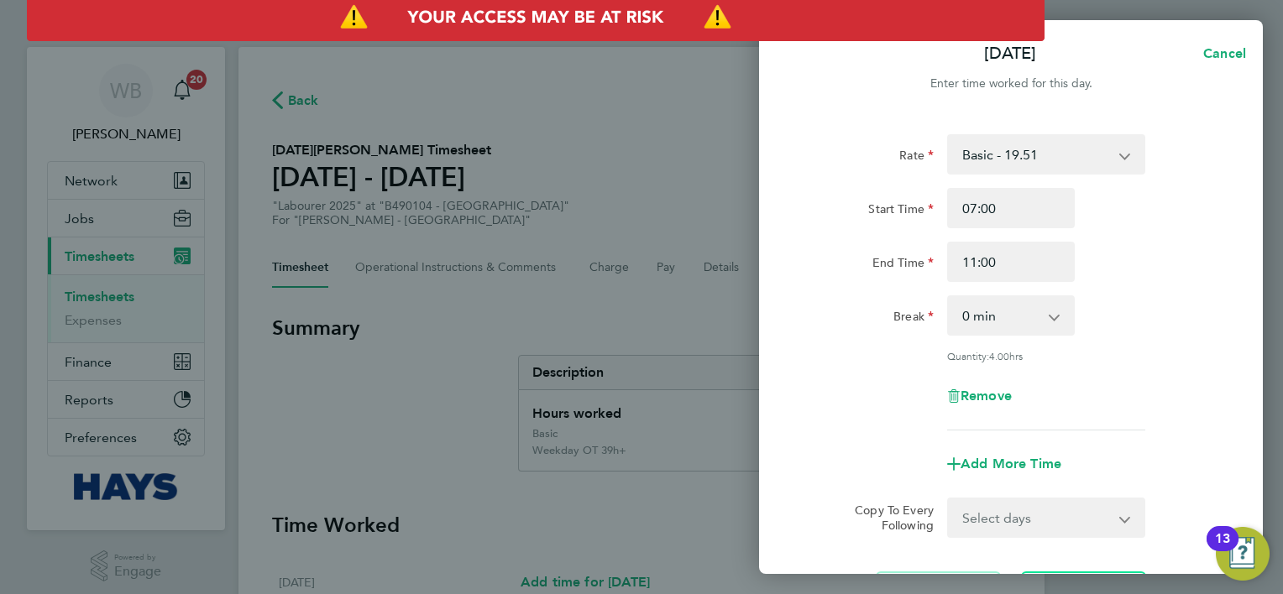
click at [1097, 144] on select "Basic - 19.51 Weekday OT 39h+ - 28.12 Sat first 4h - 28.12 Sat after 4h - 36.73…" at bounding box center [1036, 154] width 175 height 37
select select "30"
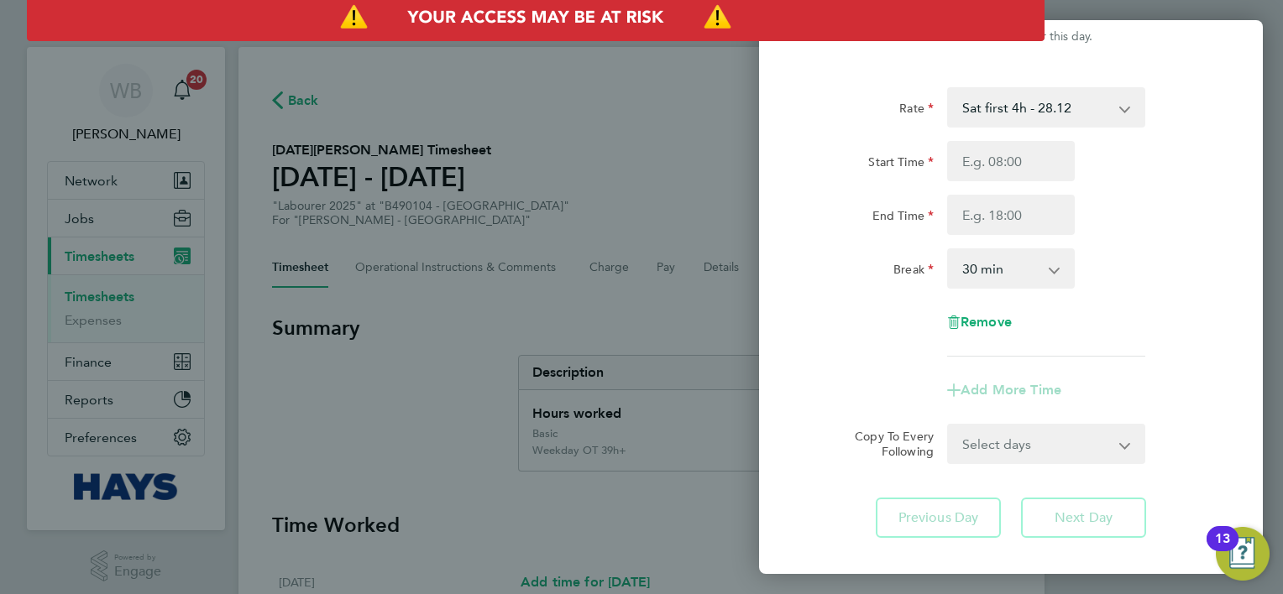
scroll to position [84, 0]
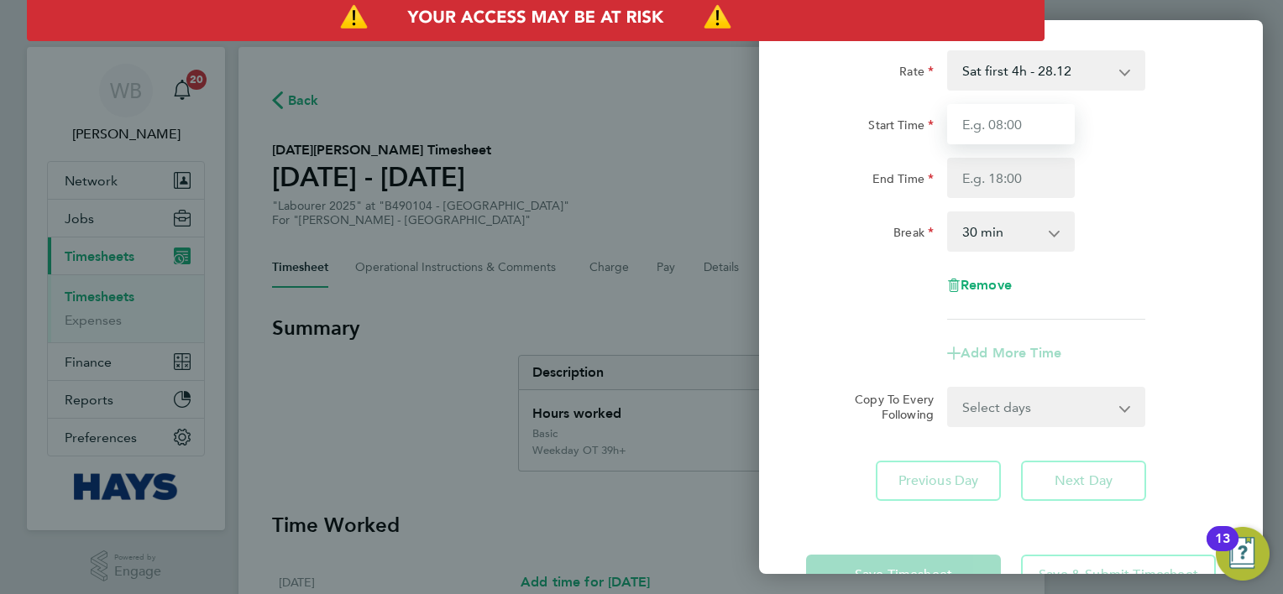
click at [1007, 123] on input "Start Time" at bounding box center [1011, 124] width 128 height 40
type input "07:00"
click at [1037, 195] on input "End Time" at bounding box center [1011, 178] width 128 height 40
type input "11:00"
drag, startPoint x: 1034, startPoint y: 226, endPoint x: 1031, endPoint y: 239, distance: 13.8
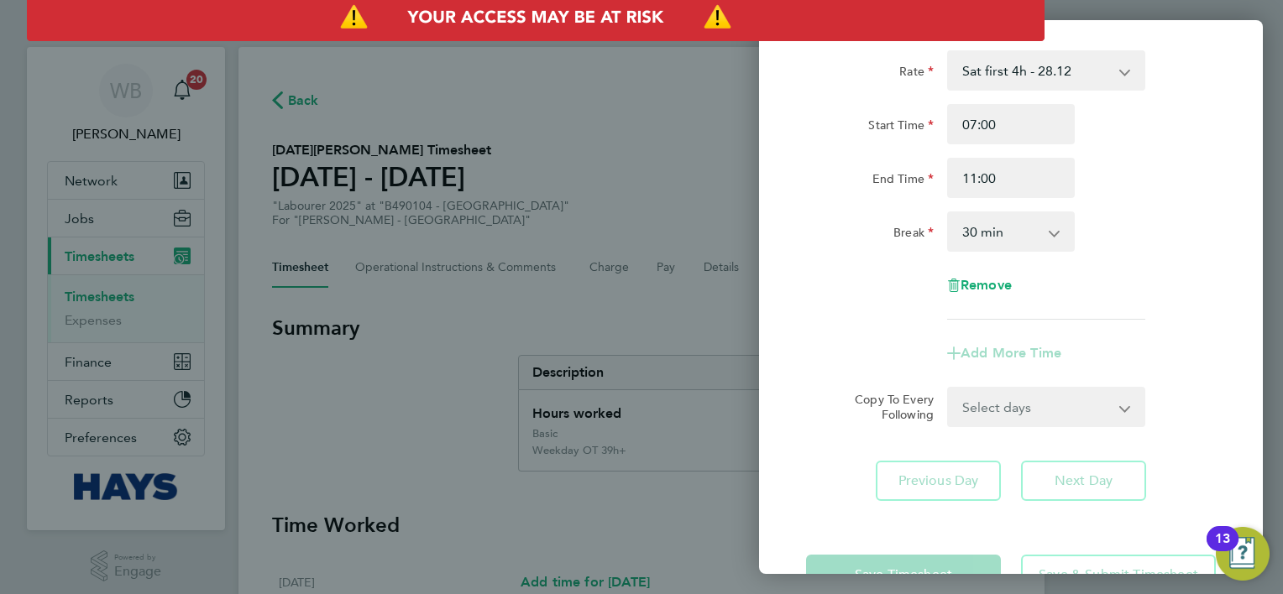
click at [1034, 226] on select "0 min 15 min 30 min 45 min 60 min 75 min 90 min" at bounding box center [1001, 231] width 104 height 37
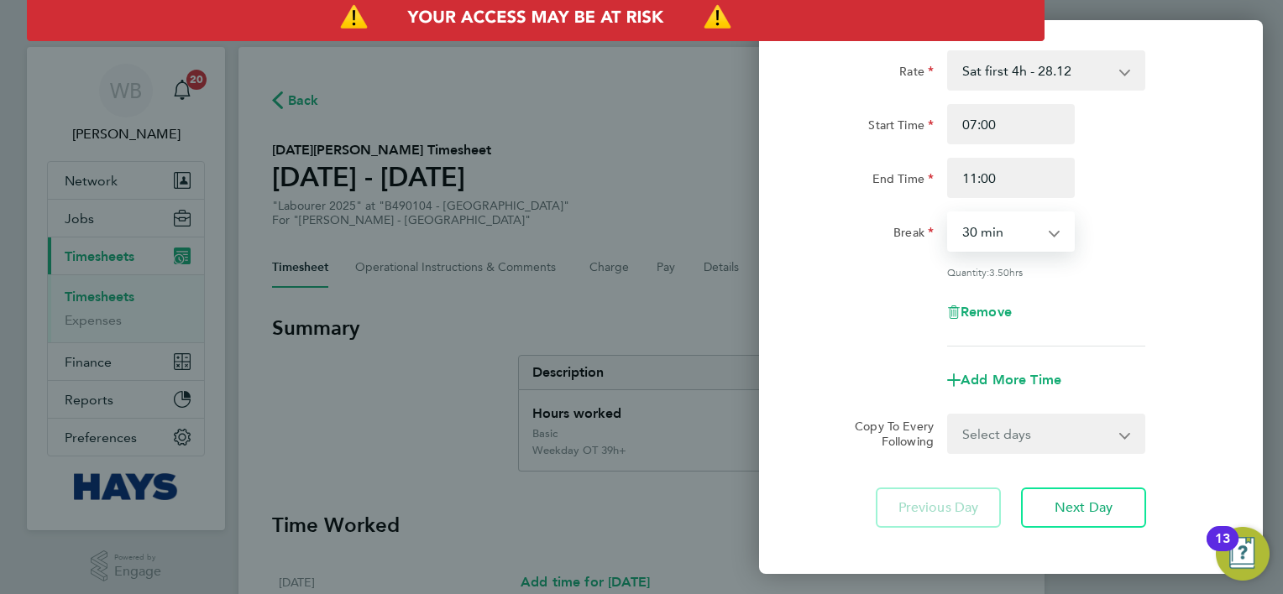
select select "0"
click at [949, 213] on select "0 min 15 min 30 min 45 min 60 min 75 min 90 min" at bounding box center [1001, 231] width 104 height 37
click at [1138, 229] on div "Break 0 min 15 min 30 min 45 min 60 min 75 min 90 min" at bounding box center [1010, 232] width 423 height 40
click at [1116, 439] on select "Select days Day Weekday (Mon-Fri) [DATE] [DATE] [DATE] [DATE] [DATE] [DATE]" at bounding box center [1037, 434] width 176 height 37
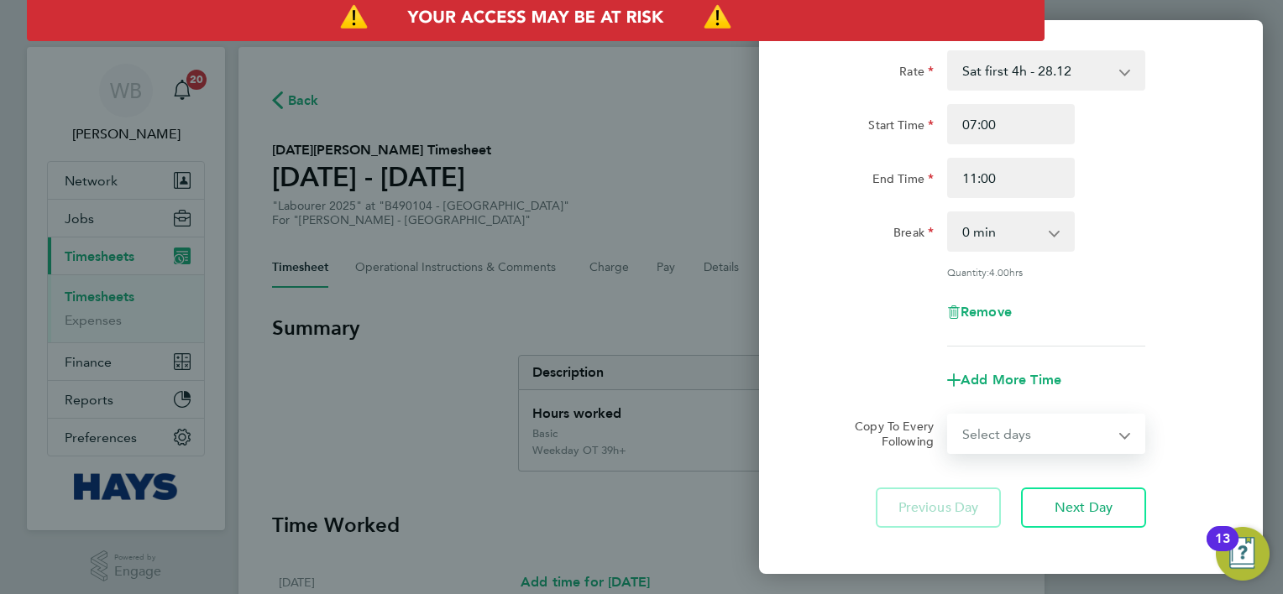
click at [1195, 356] on app-timesheet-line-form-group "Rate Sat first 4h - 28.12 Basic - 19.51 Weekday OT 39h+ - 28.12 Sat after 4h - …" at bounding box center [1011, 225] width 410 height 350
click at [1041, 381] on span "Add More Time" at bounding box center [1010, 380] width 101 height 16
select select "null"
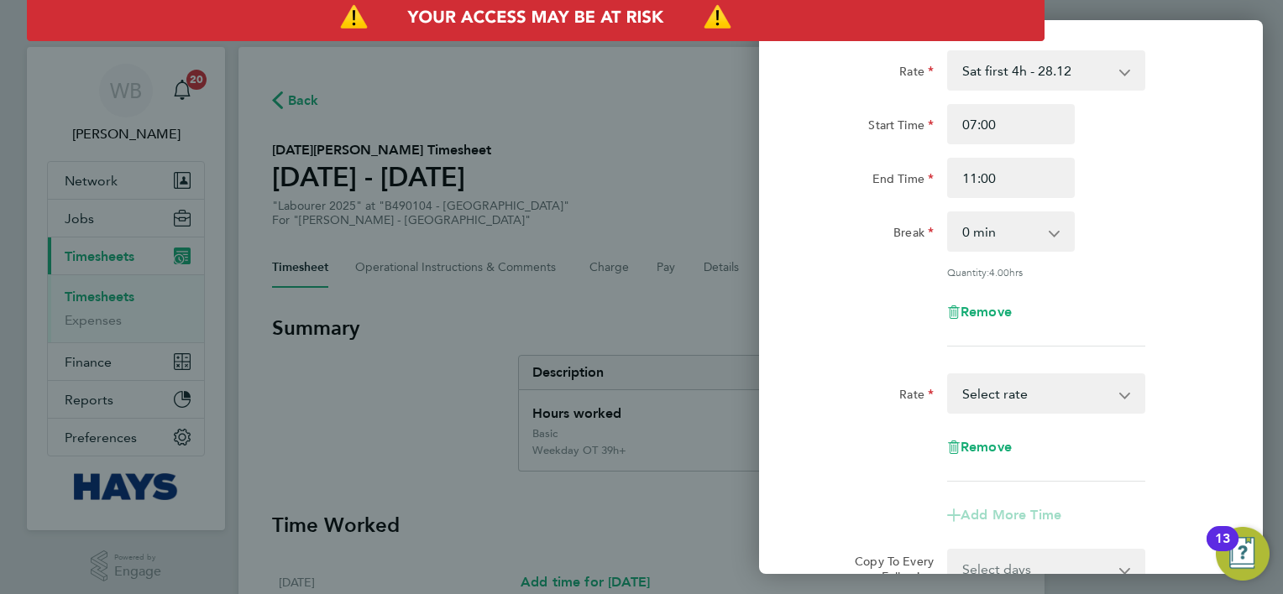
click at [1042, 381] on select "Basic - 19.51 Weekday OT 39h+ - 28.12 Sat first 4h - 28.12 Sat after 4h - 36.73…" at bounding box center [1036, 393] width 175 height 37
select select "30"
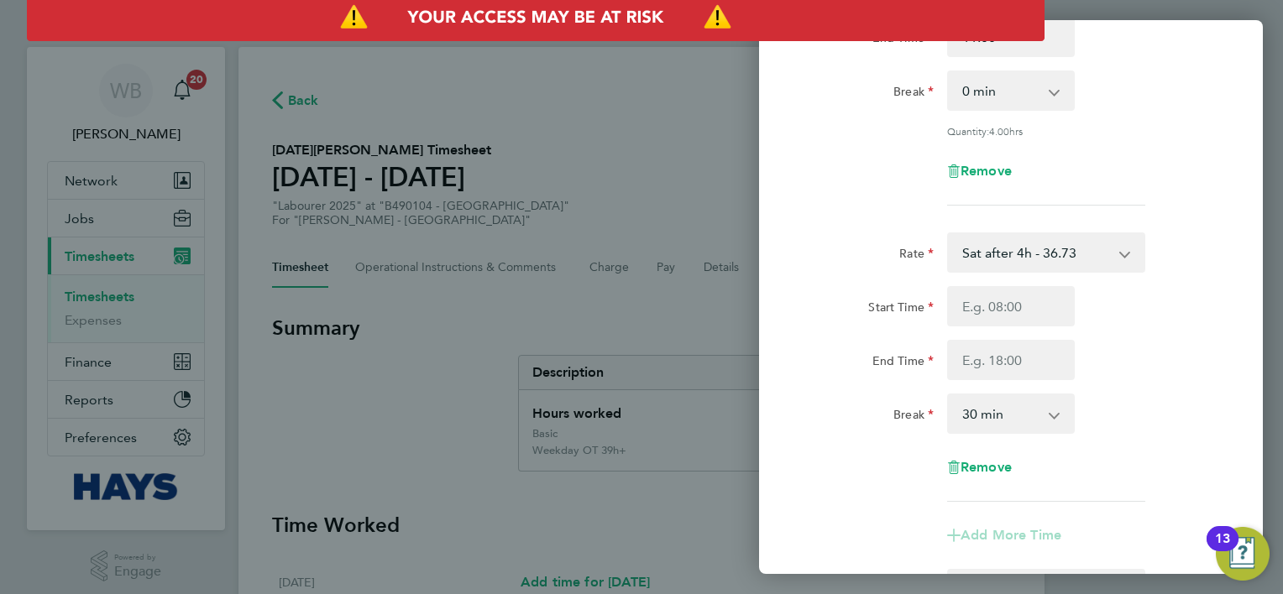
scroll to position [252, 0]
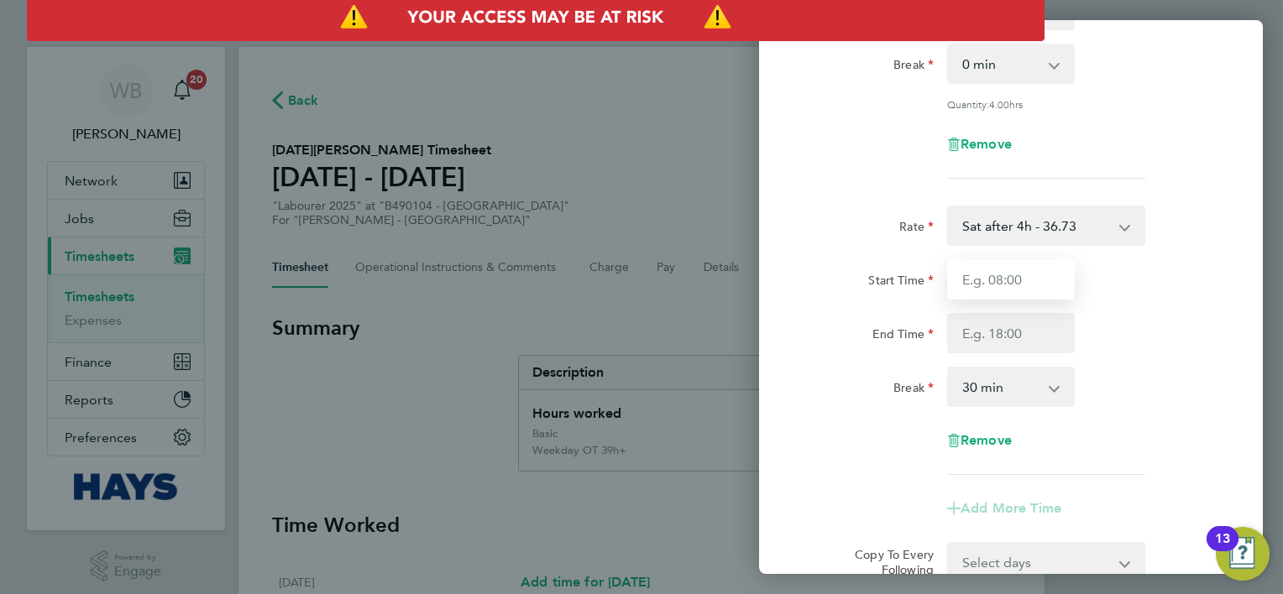
click at [1015, 289] on input "Start Time" at bounding box center [1011, 279] width 128 height 40
type input "11:00"
click at [1229, 344] on div "Rate Sat first 4h - 28.12 Basic - 19.51 Weekday OT 39h+ - 28.12 Sat after 4h - …" at bounding box center [1011, 269] width 504 height 814
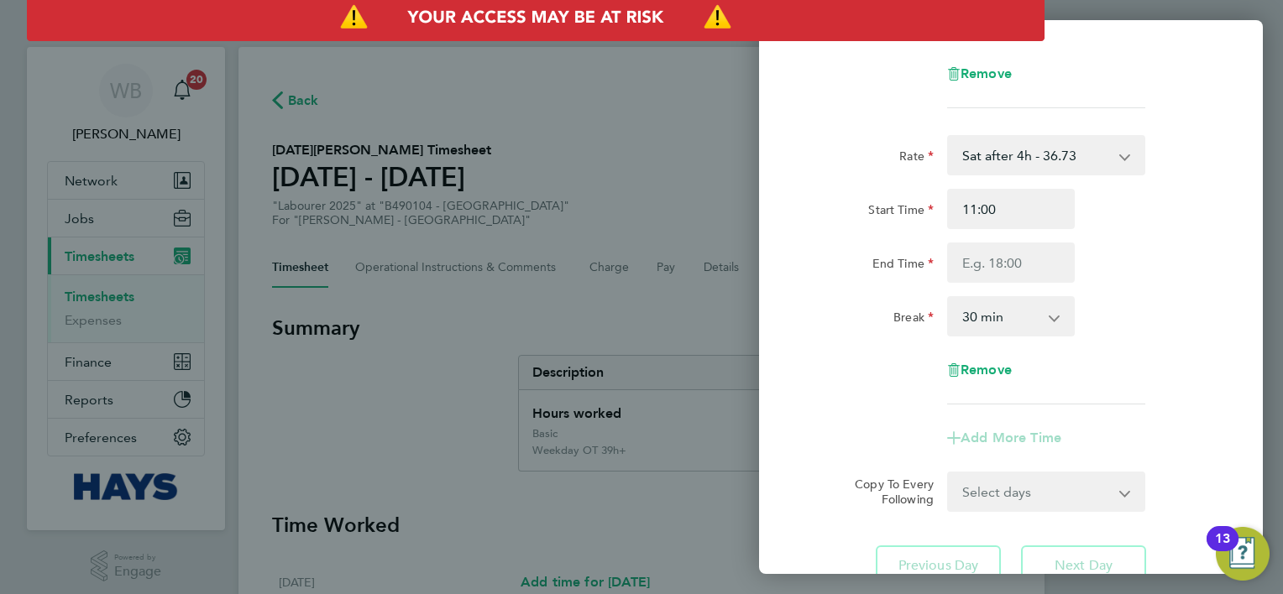
scroll to position [336, 0]
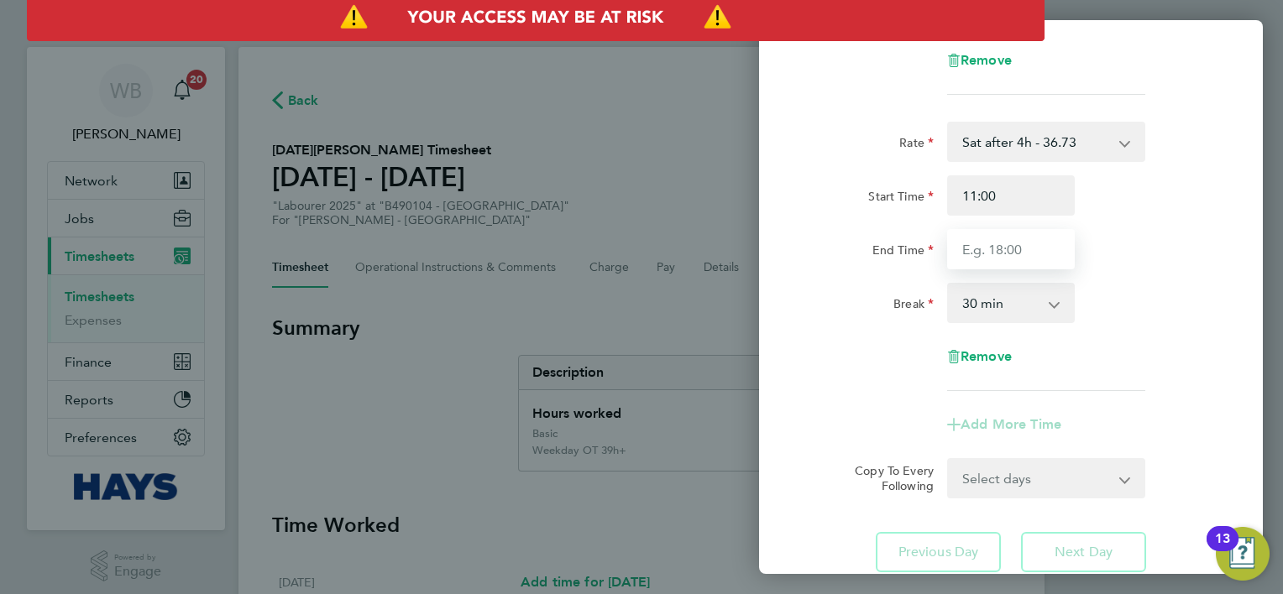
click at [1026, 251] on input "End Time" at bounding box center [1011, 249] width 128 height 40
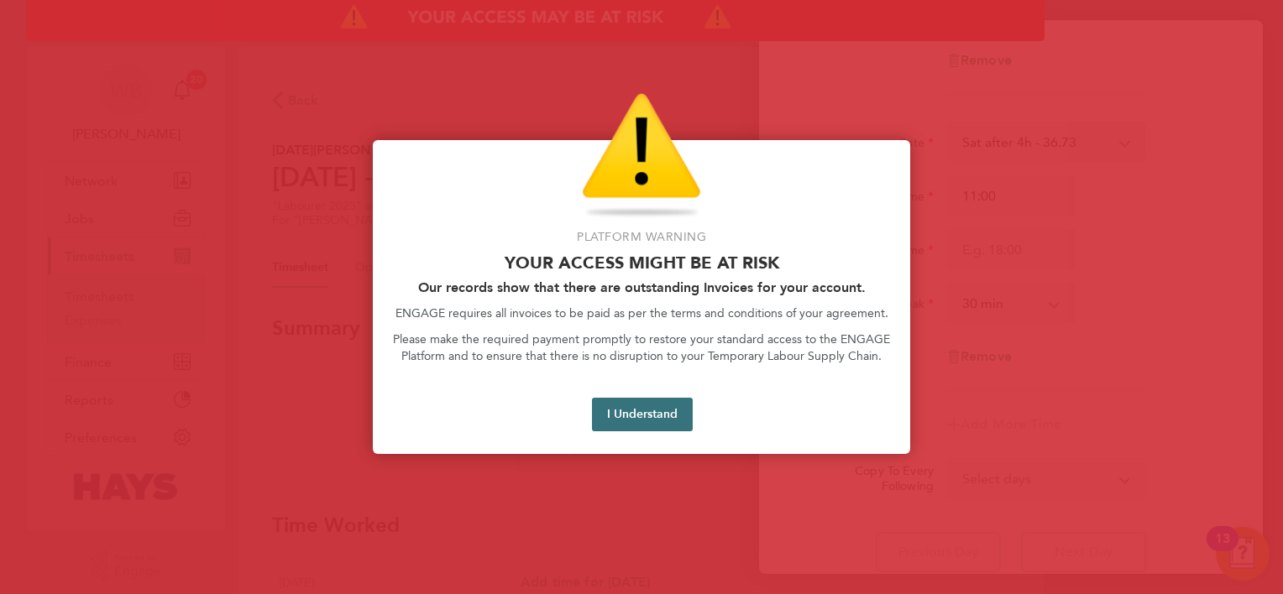
click at [672, 410] on button "I Understand" at bounding box center [642, 415] width 101 height 34
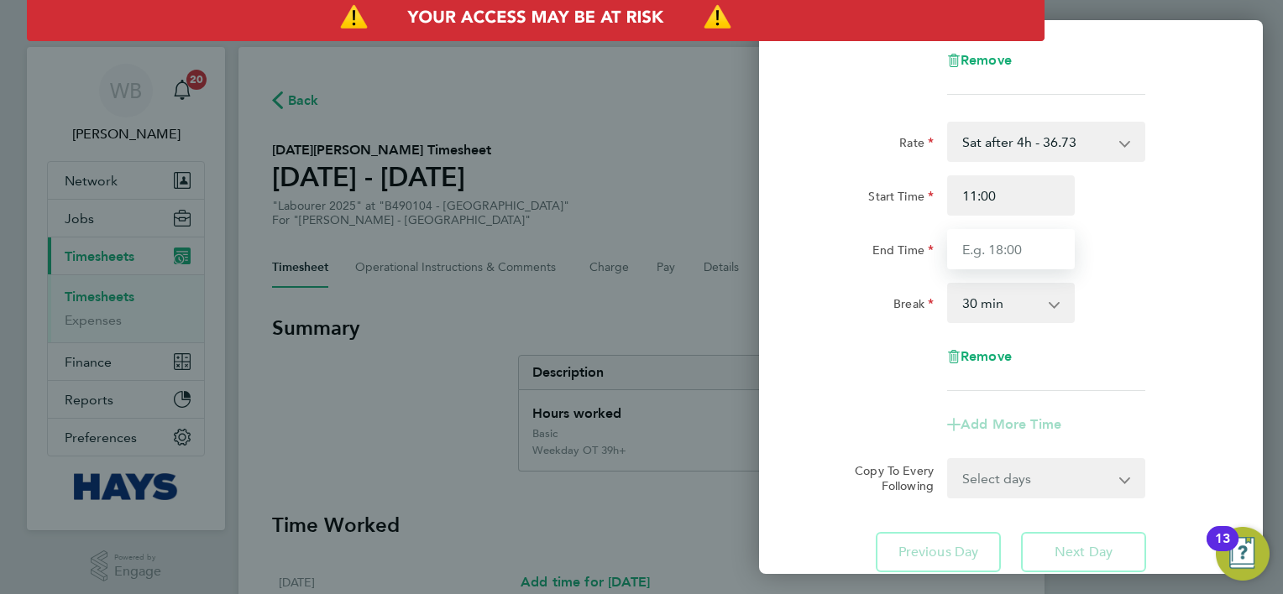
click at [1037, 248] on input "End Time" at bounding box center [1011, 249] width 128 height 40
type input "16:30"
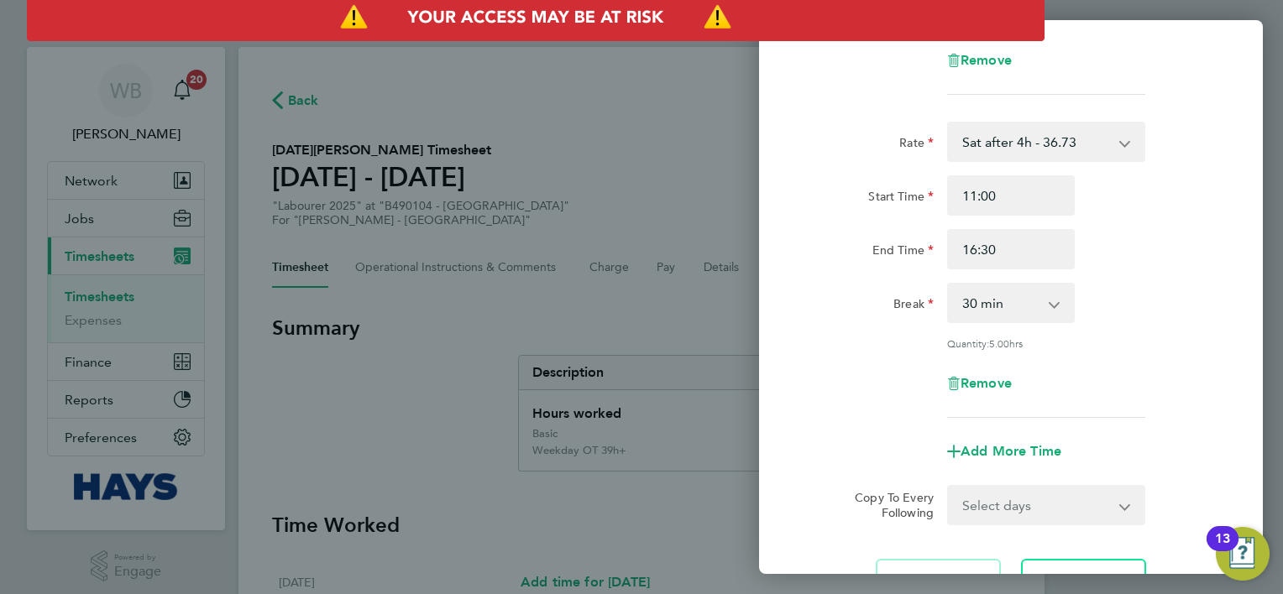
click at [1169, 312] on div "Break 0 min 15 min 30 min 45 min 60 min 75 min 90 min" at bounding box center [1010, 303] width 423 height 40
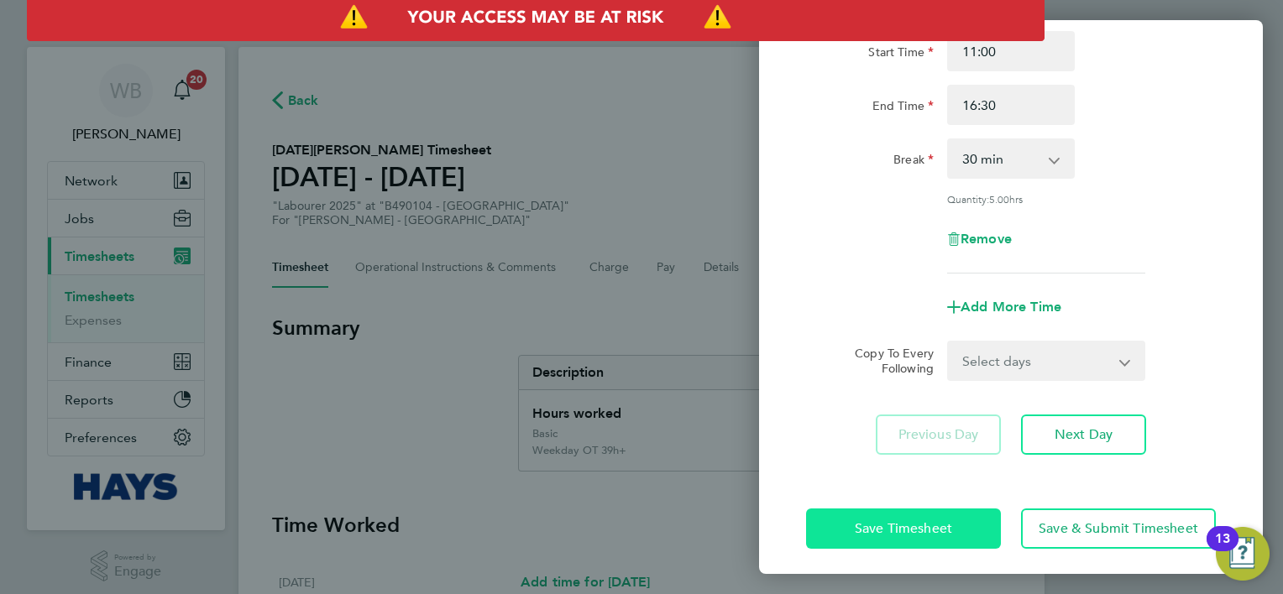
scroll to position [484, 0]
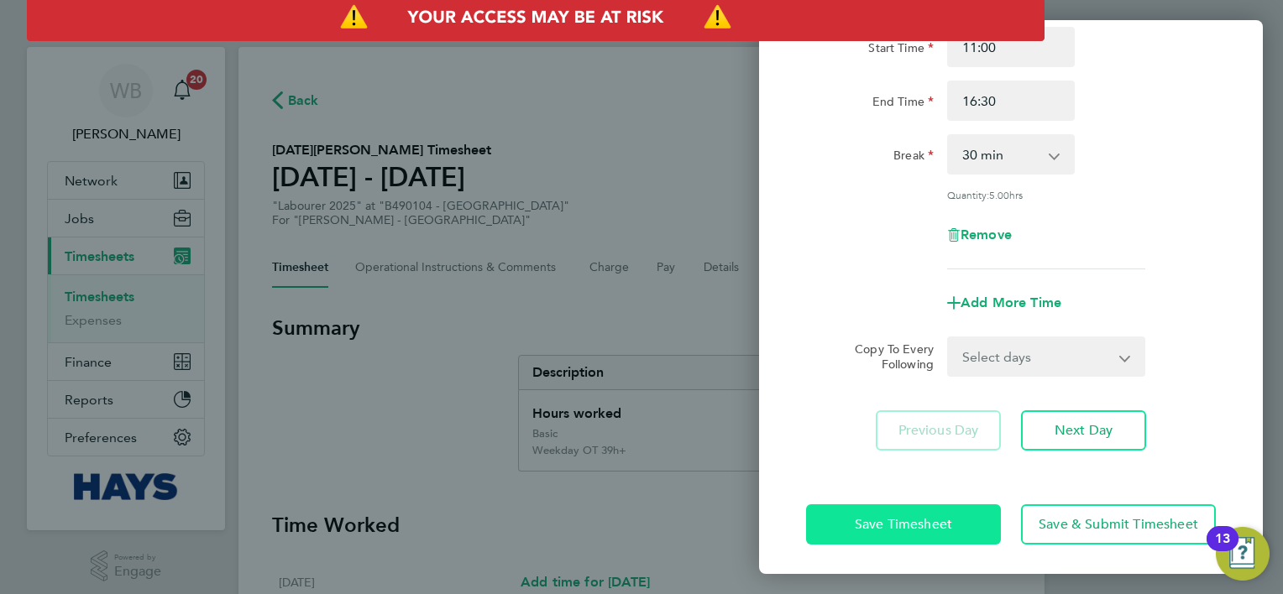
click at [963, 530] on button "Save Timesheet" at bounding box center [903, 524] width 195 height 40
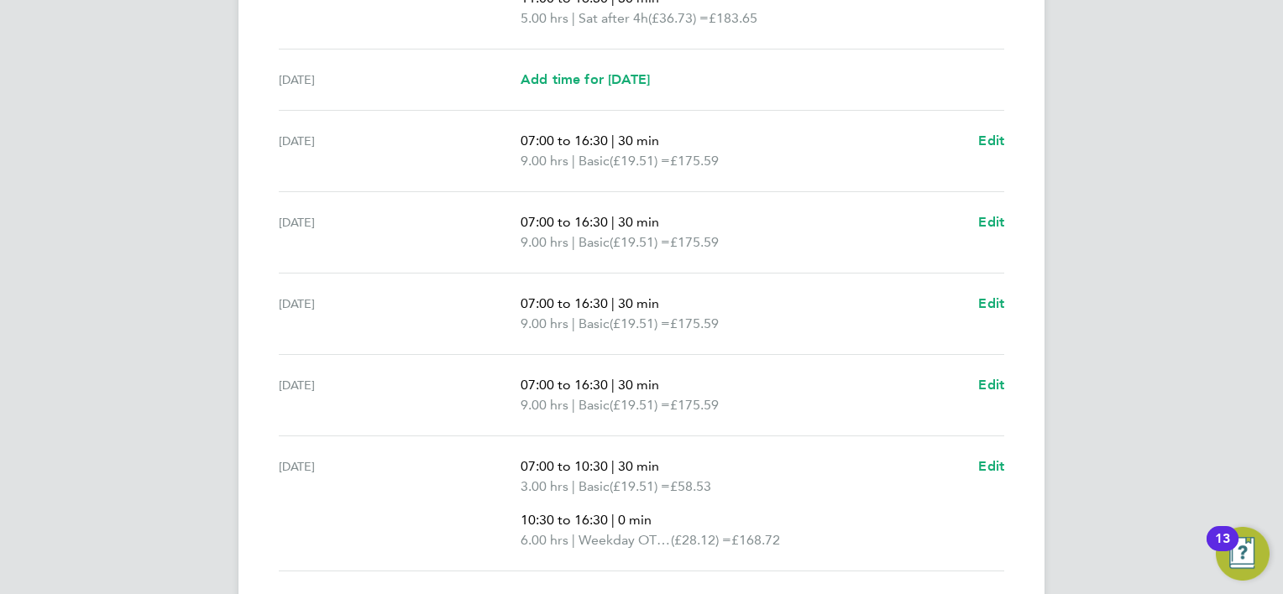
scroll to position [794, 0]
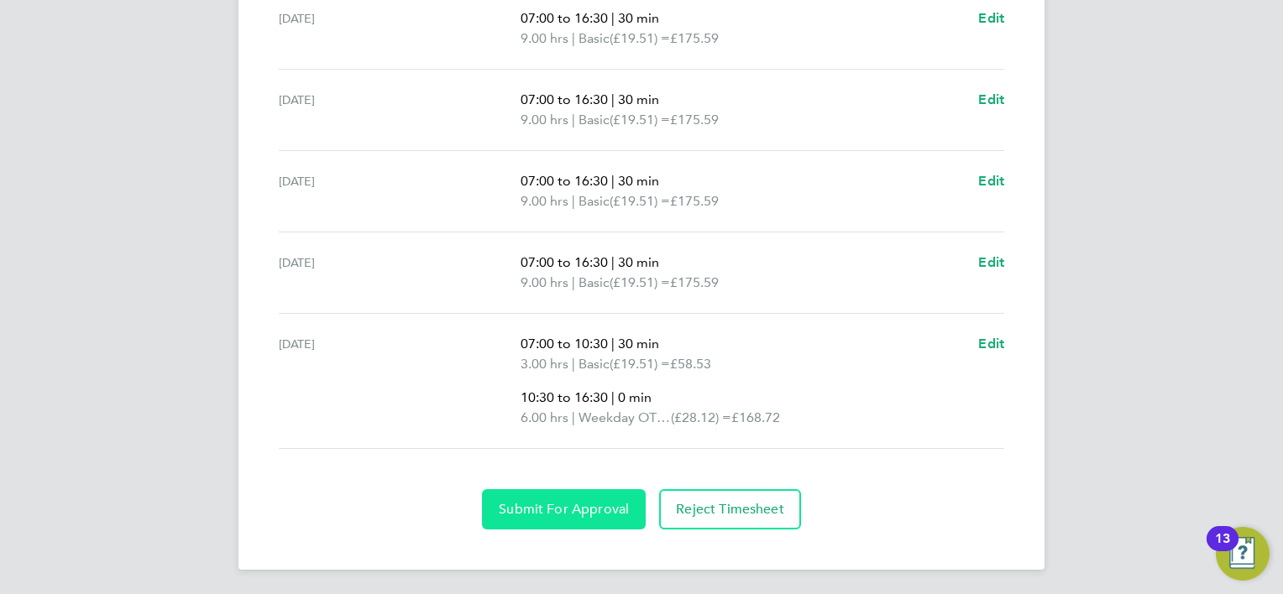
click at [578, 501] on span "Submit For Approval" at bounding box center [564, 509] width 130 height 17
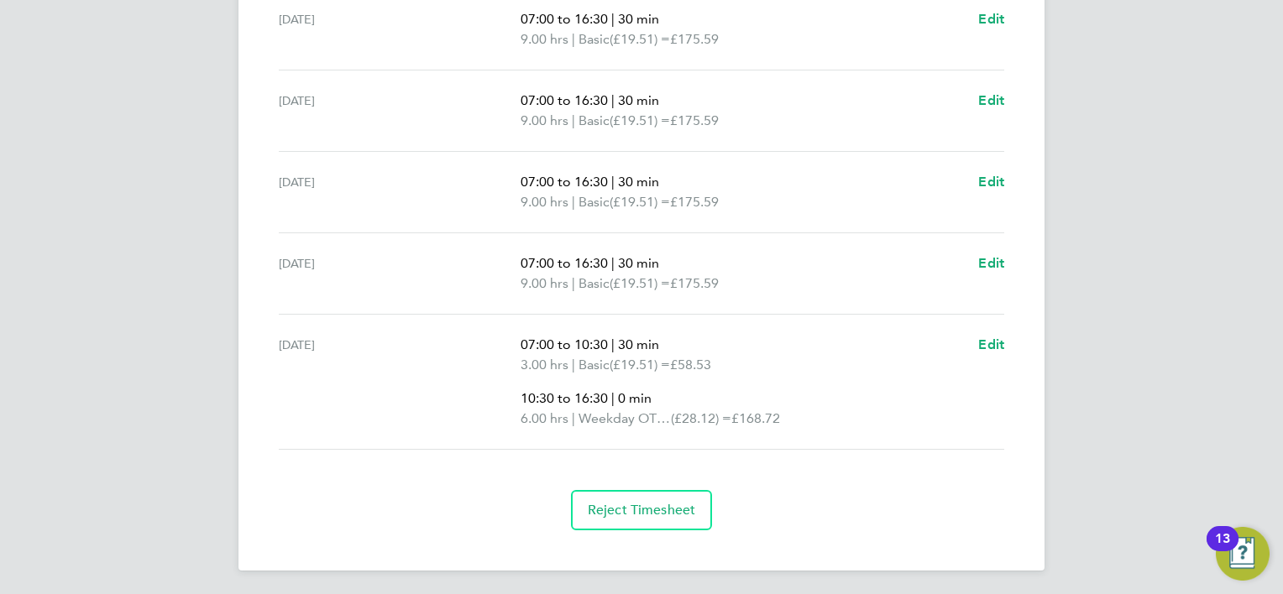
scroll to position [374, 0]
